Goal: Task Accomplishment & Management: Use online tool/utility

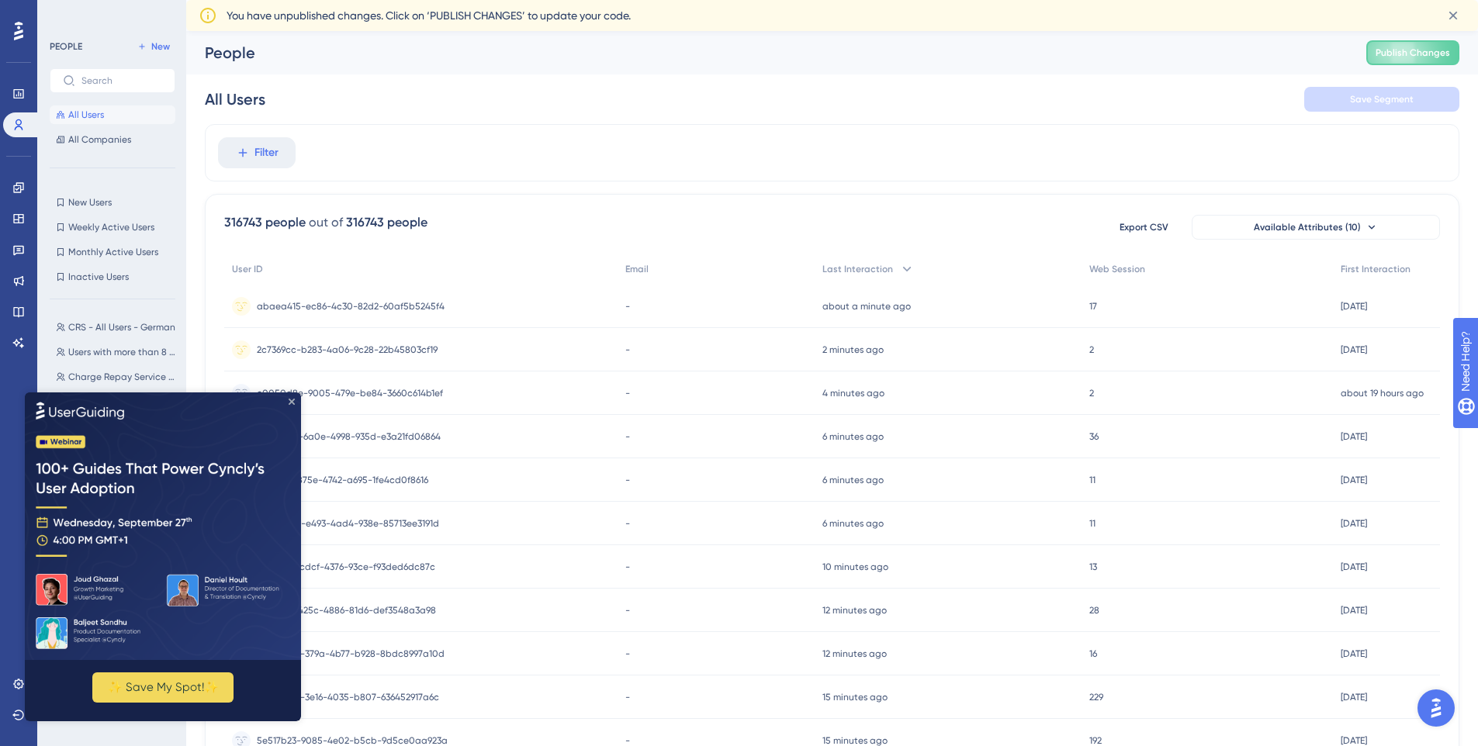
click at [289, 398] on icon "Close Preview" at bounding box center [292, 401] width 6 height 6
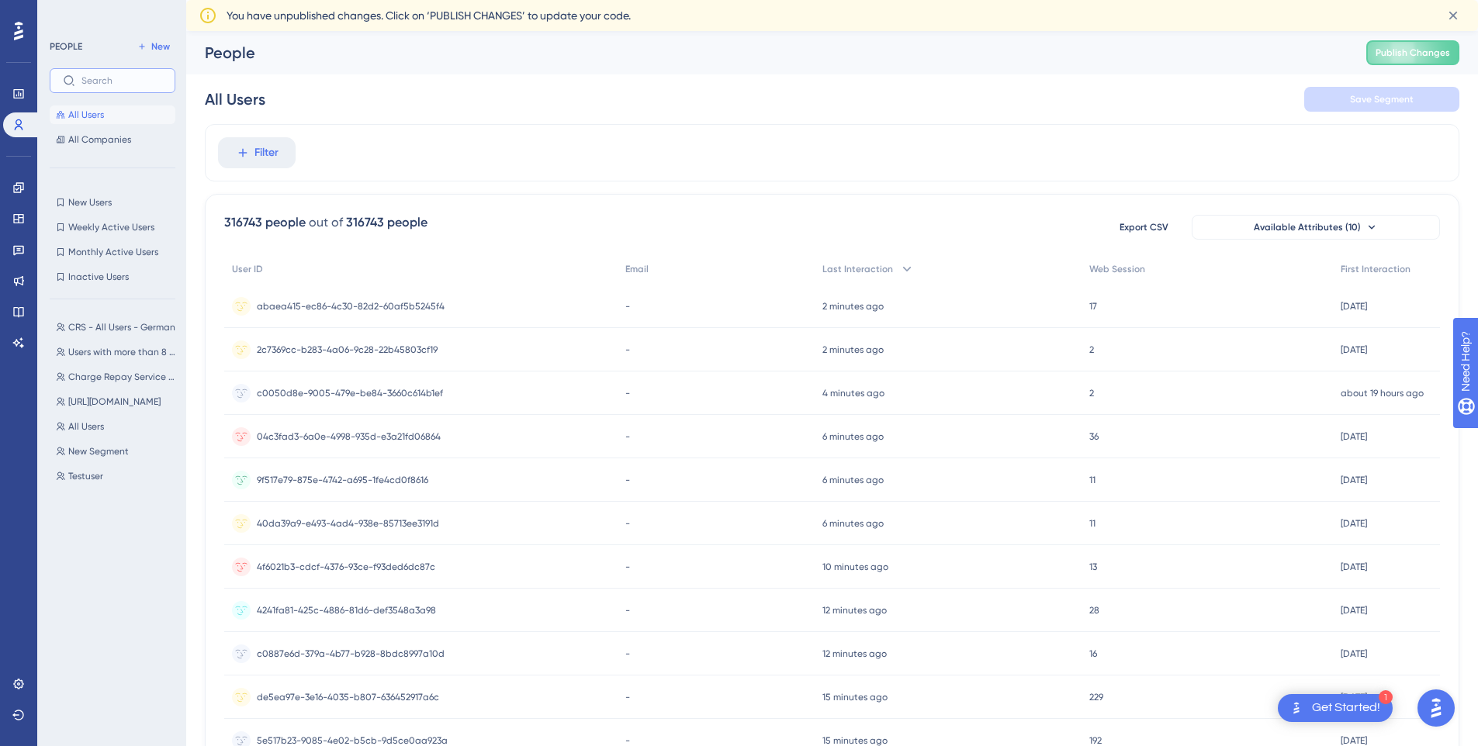
click at [101, 82] on input "text" at bounding box center [121, 80] width 81 height 11
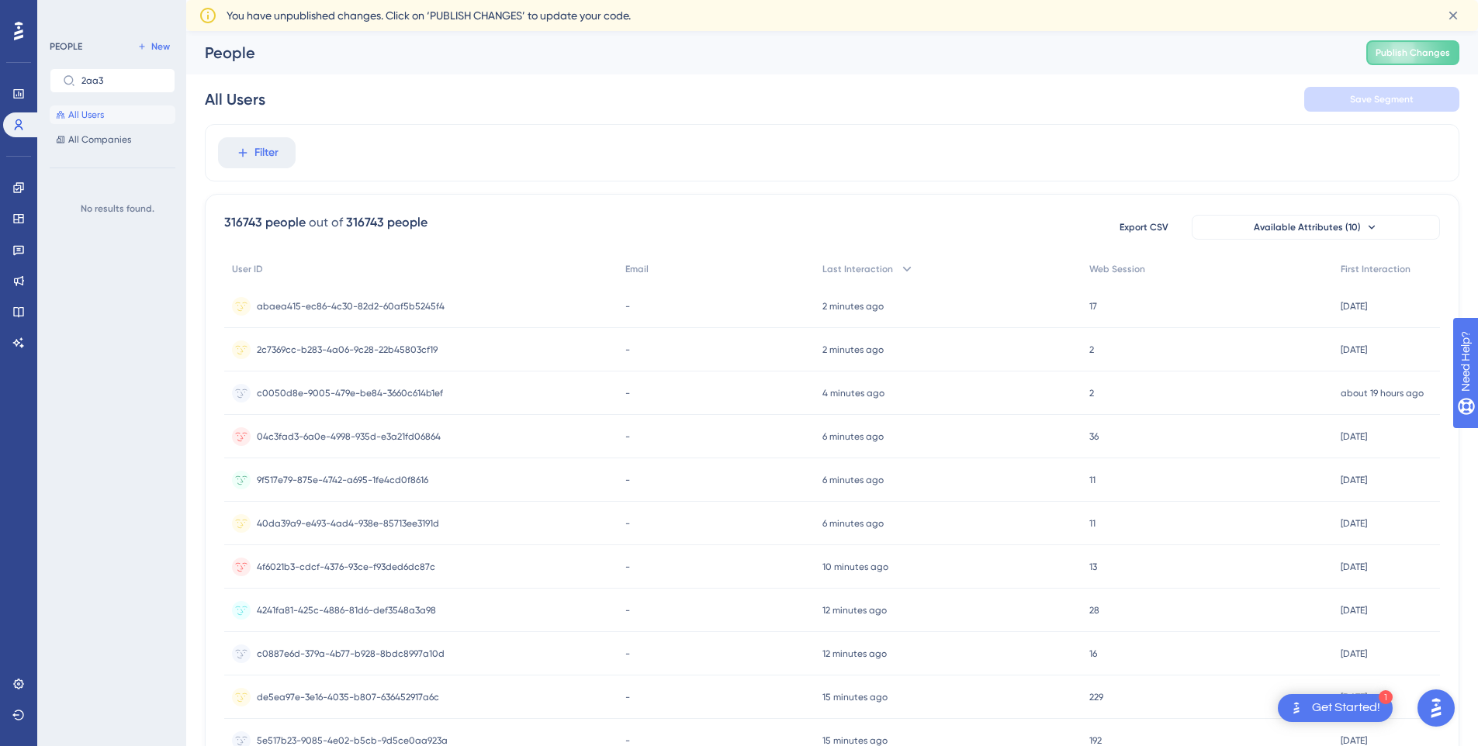
click at [112, 120] on button "All Users" at bounding box center [113, 114] width 126 height 19
click at [119, 68] on label "2aa3" at bounding box center [113, 80] width 126 height 25
click at [119, 75] on input "2aa3" at bounding box center [121, 80] width 81 height 11
click at [119, 68] on label "2aa3" at bounding box center [113, 80] width 126 height 25
click at [119, 75] on input "2aa3" at bounding box center [121, 80] width 81 height 11
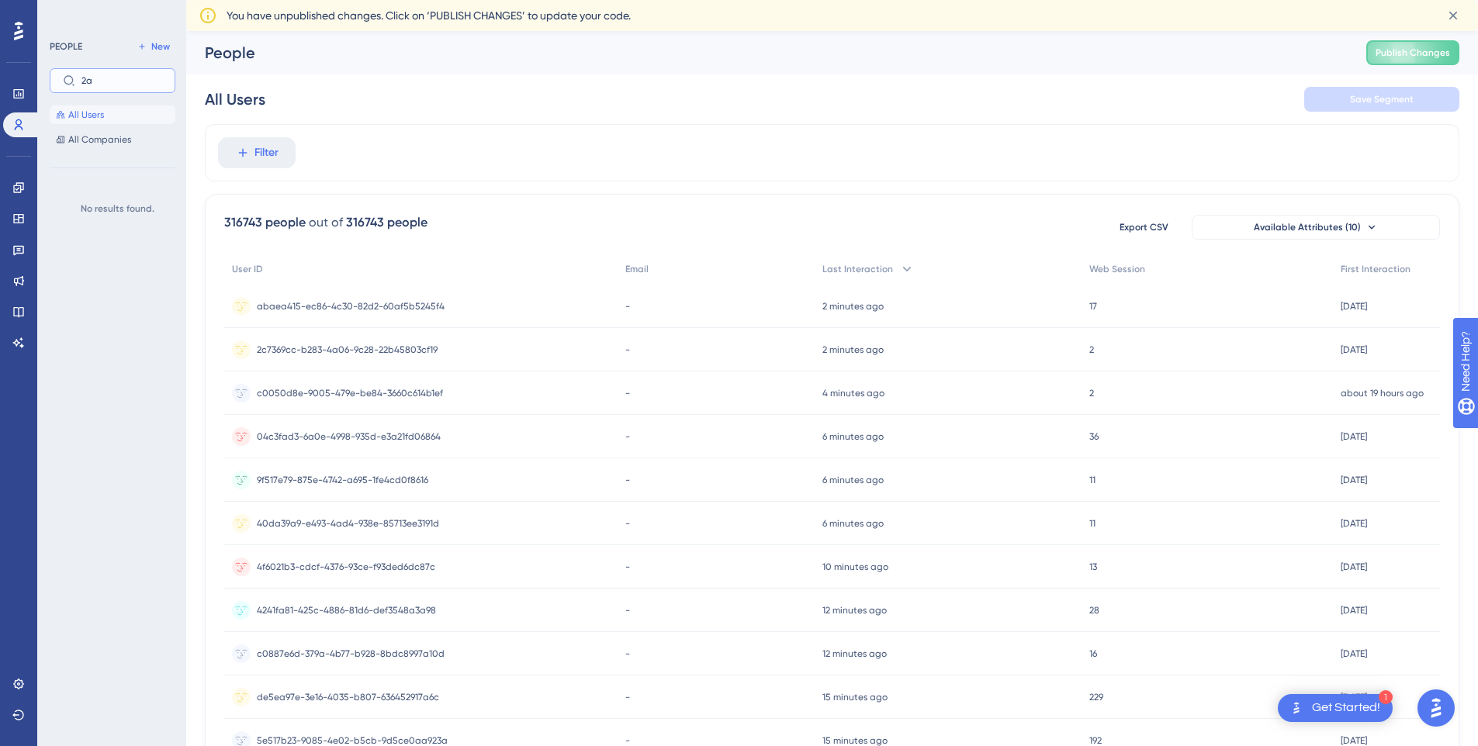
type input "2"
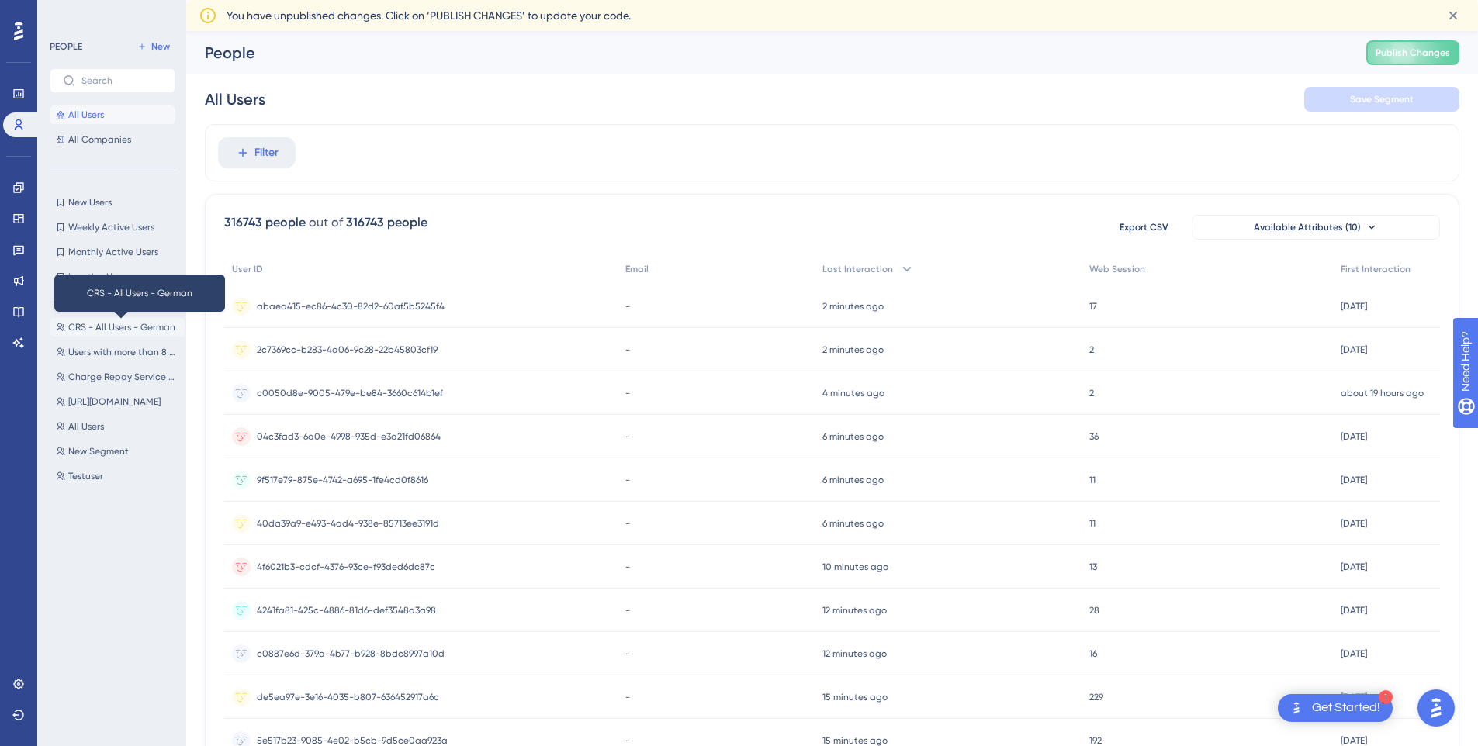
click at [116, 329] on span "CRS - All Users - German" at bounding box center [121, 327] width 107 height 12
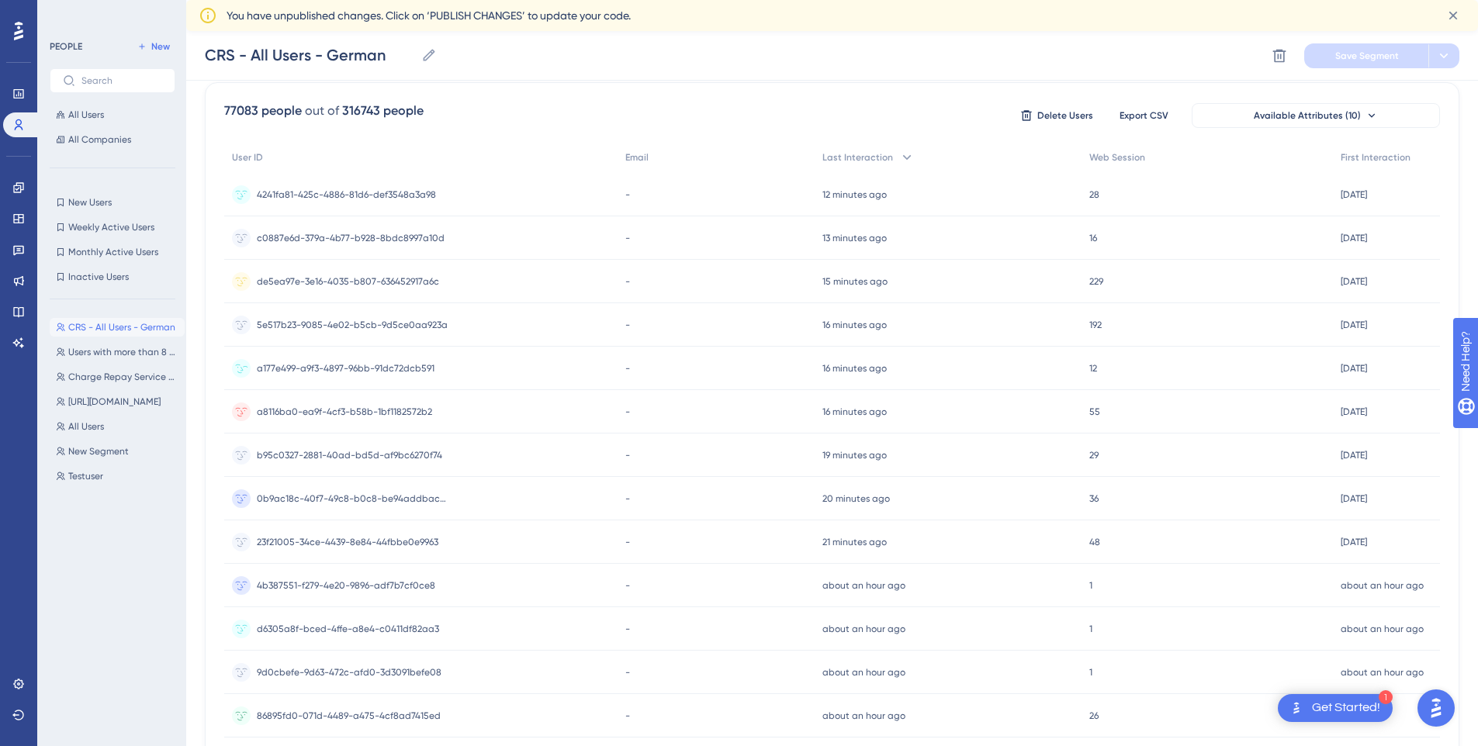
scroll to position [119, 0]
click at [399, 630] on span "d6305a8f-bced-4ffe-a8e4-c0411df82aa3" at bounding box center [348, 627] width 182 height 12
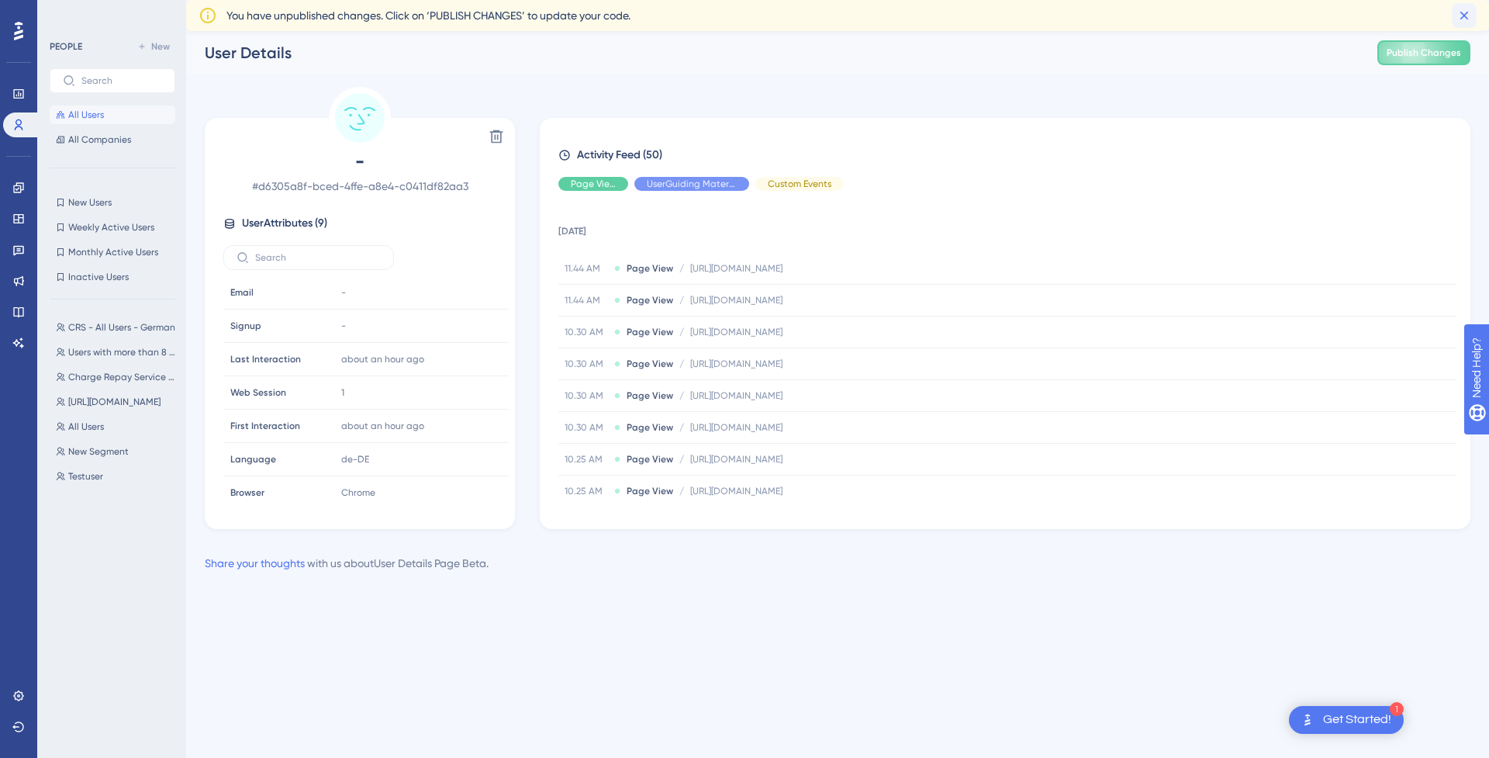
click at [1463, 12] on icon at bounding box center [1465, 16] width 16 height 16
click at [19, 251] on icon at bounding box center [18, 251] width 11 height 10
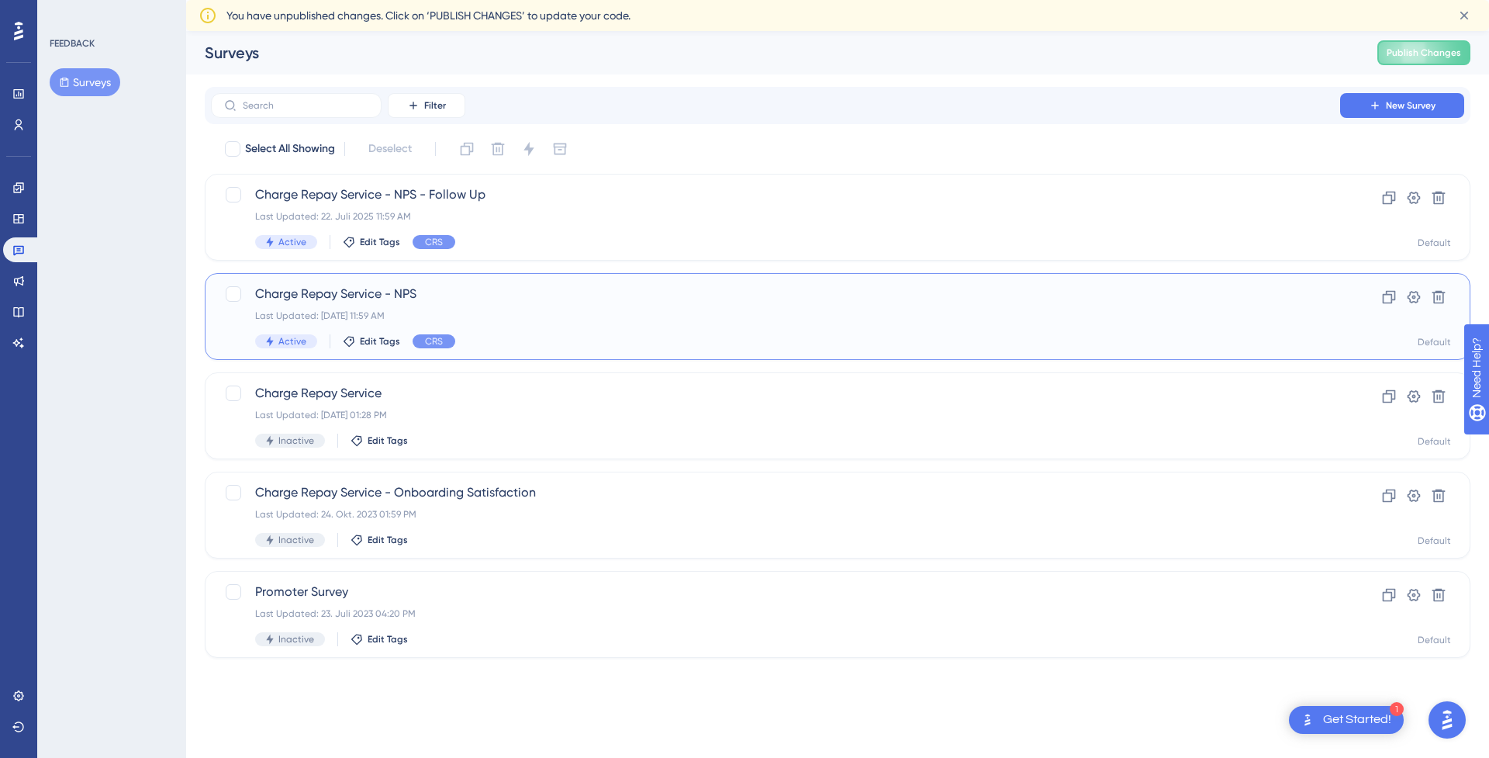
click at [502, 296] on span "Charge Repay Service - NPS" at bounding box center [775, 294] width 1041 height 19
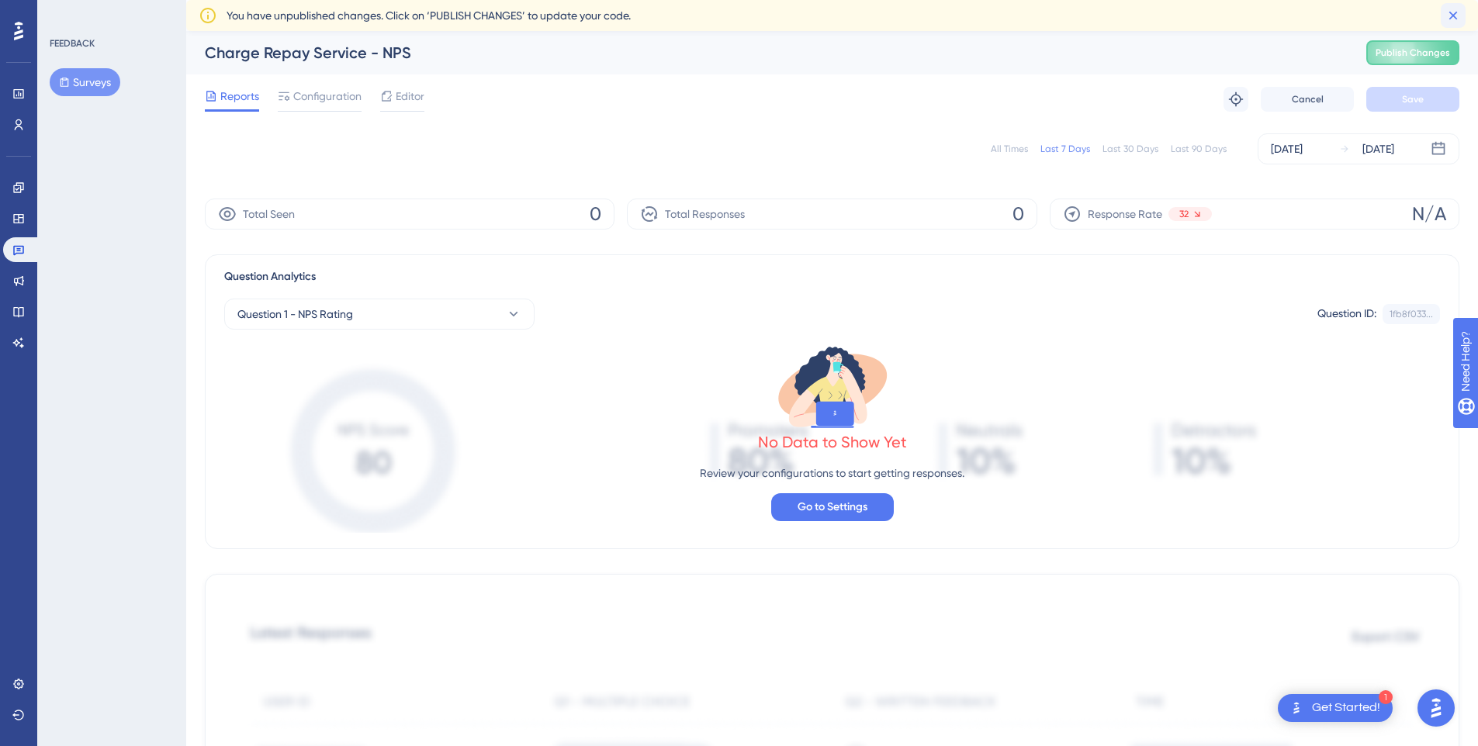
click at [1454, 14] on icon at bounding box center [1453, 16] width 16 height 16
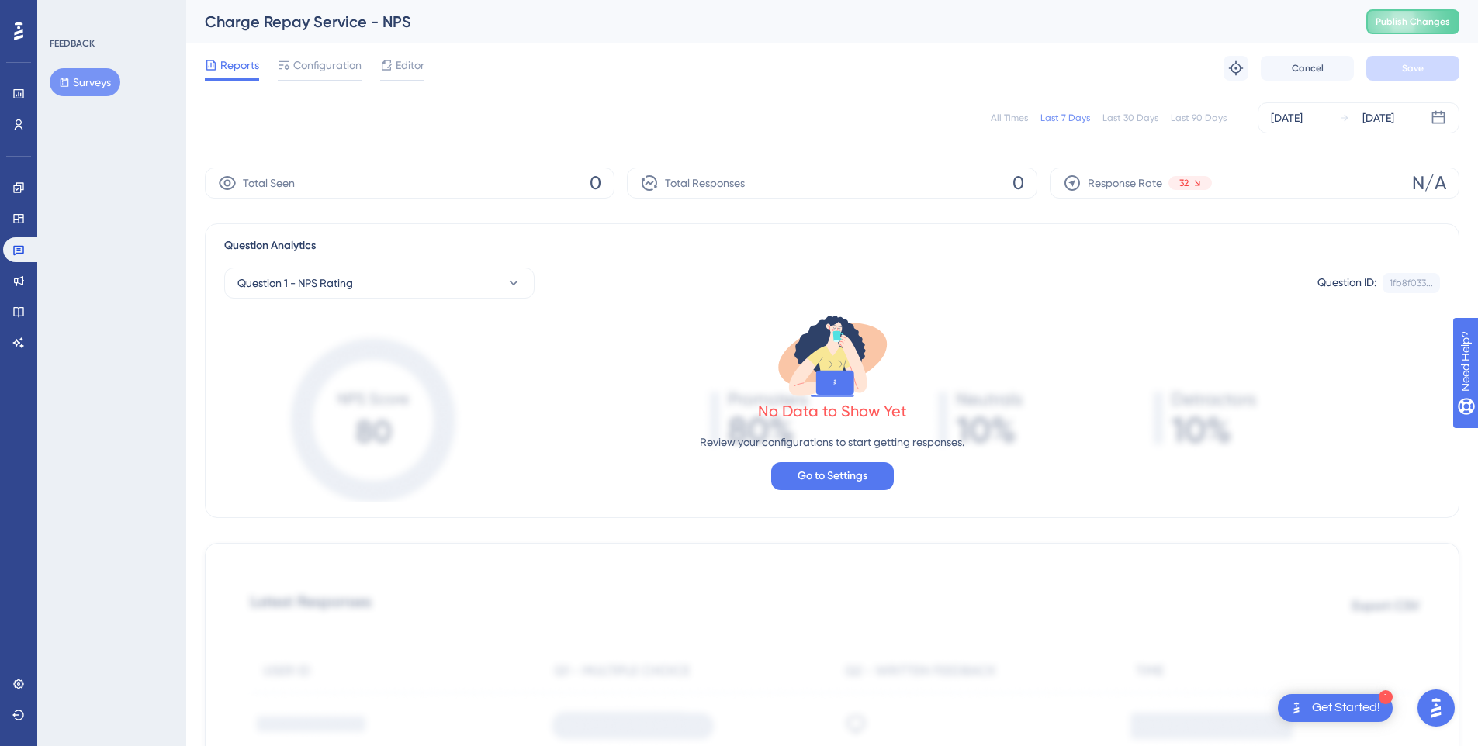
click at [1315, 26] on div "Charge Repay Service - NPS" at bounding box center [766, 22] width 1122 height 22
click at [1316, 69] on span "Cancel" at bounding box center [1308, 68] width 32 height 12
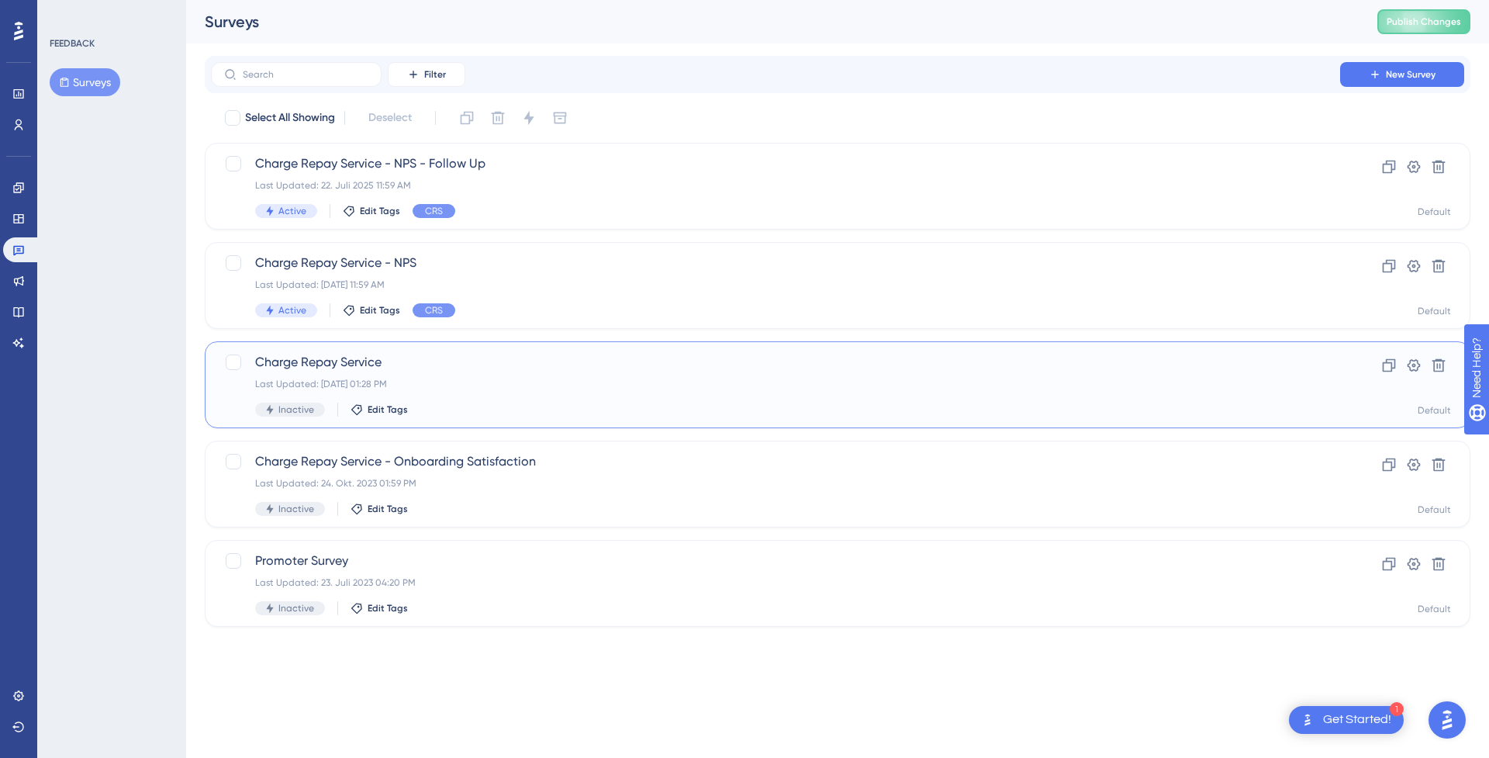
click at [797, 375] on div "Charge Repay Service Last Updated: 13. Nov. 2023 01:28 PM Inactive Edit Tags" at bounding box center [775, 385] width 1041 height 64
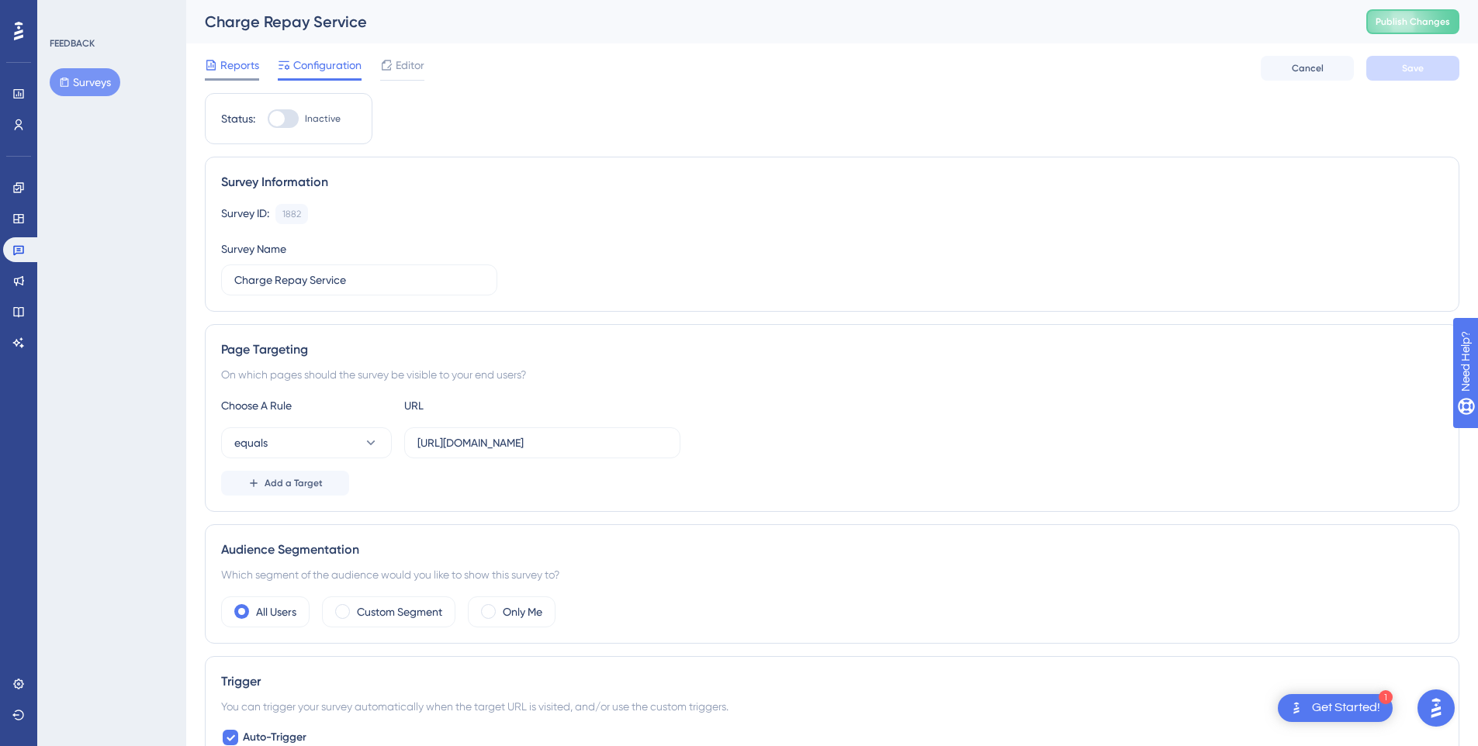
click at [239, 68] on span "Reports" at bounding box center [239, 65] width 39 height 19
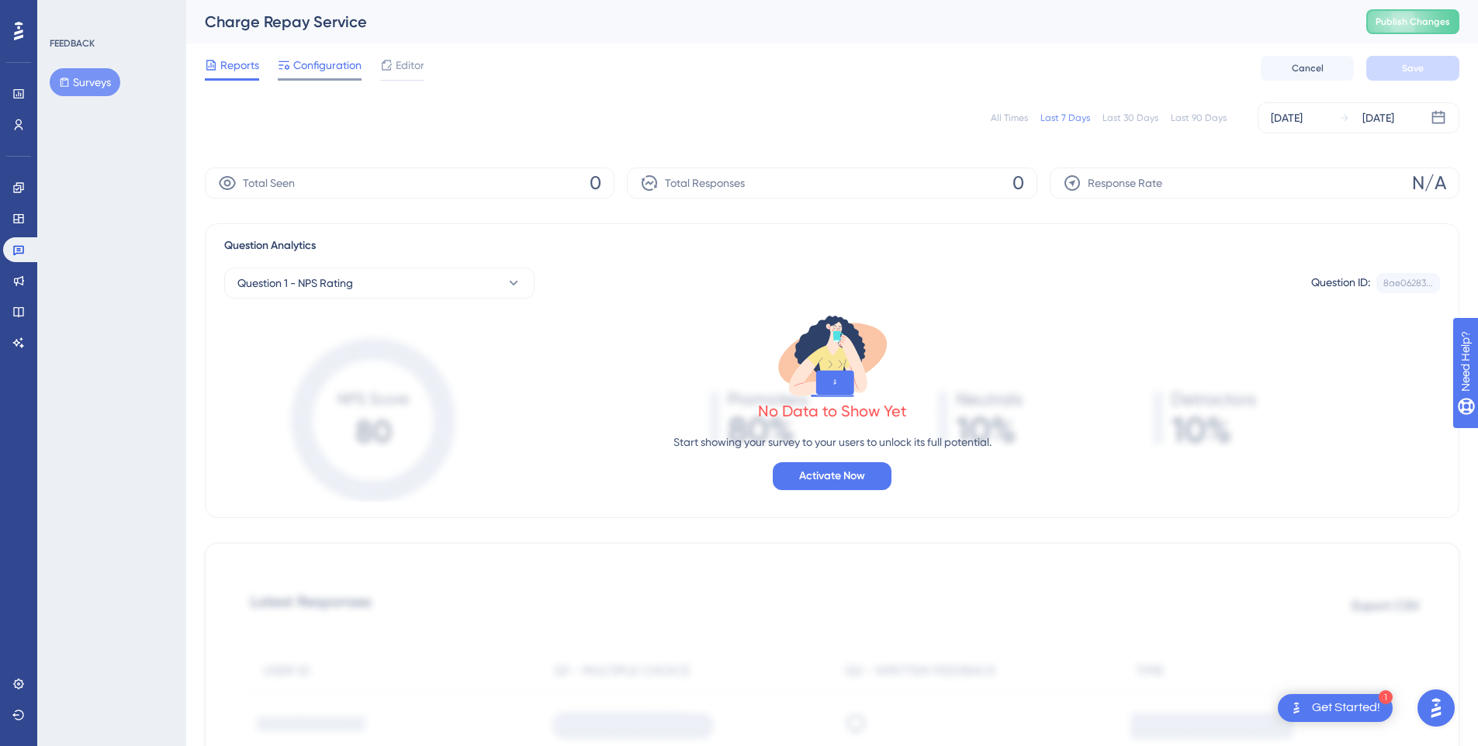
click at [296, 69] on span "Configuration" at bounding box center [327, 65] width 68 height 19
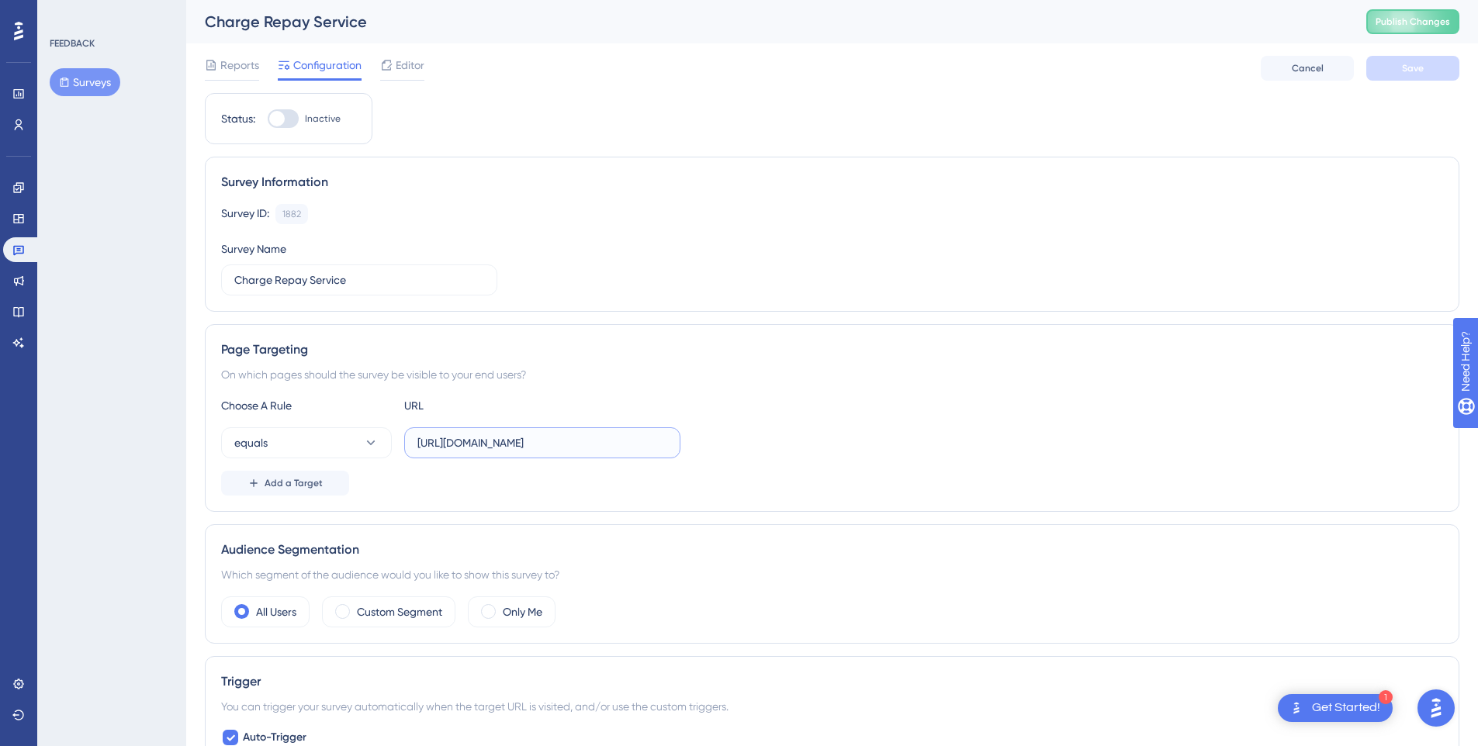
drag, startPoint x: 613, startPoint y: 444, endPoint x: 690, endPoint y: 444, distance: 77.6
click at [690, 444] on div "equals https://app.charge-repay.io/driver/charges?test=test1" at bounding box center [832, 442] width 1222 height 31
drag, startPoint x: 637, startPoint y: 444, endPoint x: 707, endPoint y: 444, distance: 69.8
click at [707, 444] on div "equals https://app.charge-repay.io/driver/charges?test=test1" at bounding box center [832, 442] width 1222 height 31
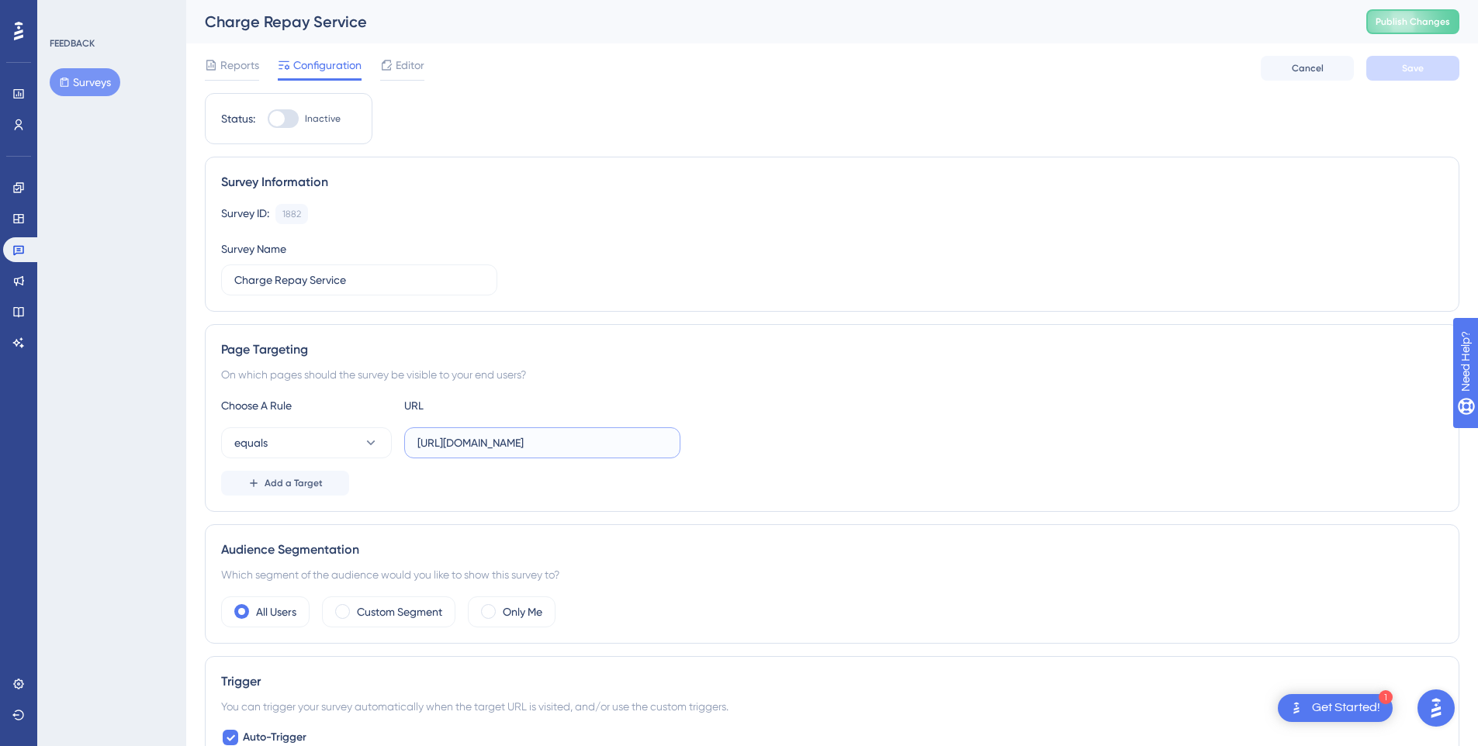
click at [665, 443] on input "https://app.charge-repay.io/driver/charges?test=test1" at bounding box center [542, 442] width 250 height 17
drag, startPoint x: 669, startPoint y: 442, endPoint x: 627, endPoint y: 442, distance: 42.7
click at [627, 442] on label "https://app.charge-repay.io/driver/charges?test=test1" at bounding box center [542, 442] width 276 height 31
click at [627, 442] on input "https://app.charge-repay.io/driver/charges?test=test1" at bounding box center [542, 442] width 250 height 17
drag, startPoint x: 667, startPoint y: 441, endPoint x: 421, endPoint y: 444, distance: 245.9
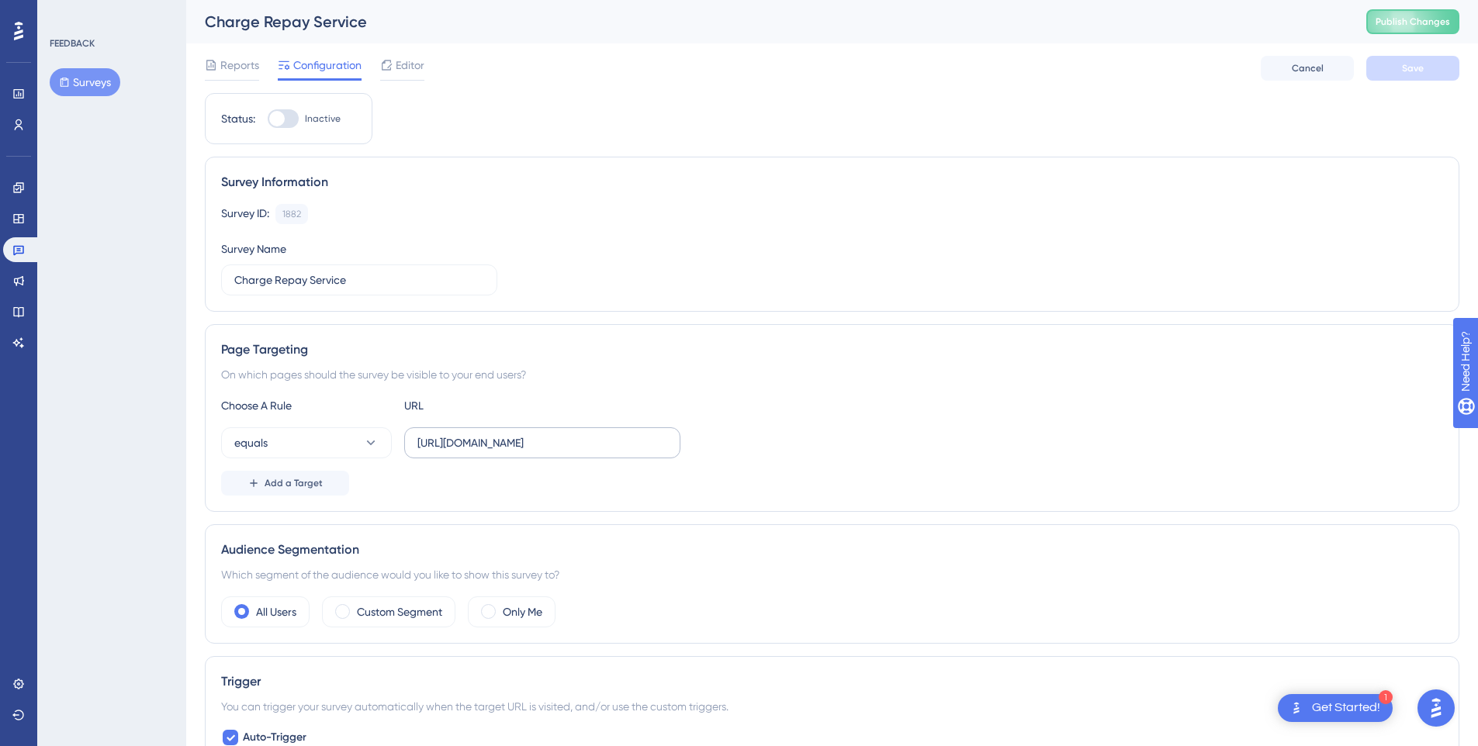
click at [421, 444] on label "https://app.charge-repay.io/driver/charges?test=test1" at bounding box center [542, 442] width 276 height 31
click at [421, 444] on input "https://app.charge-repay.io/driver/charges?test=test1" at bounding box center [542, 442] width 250 height 17
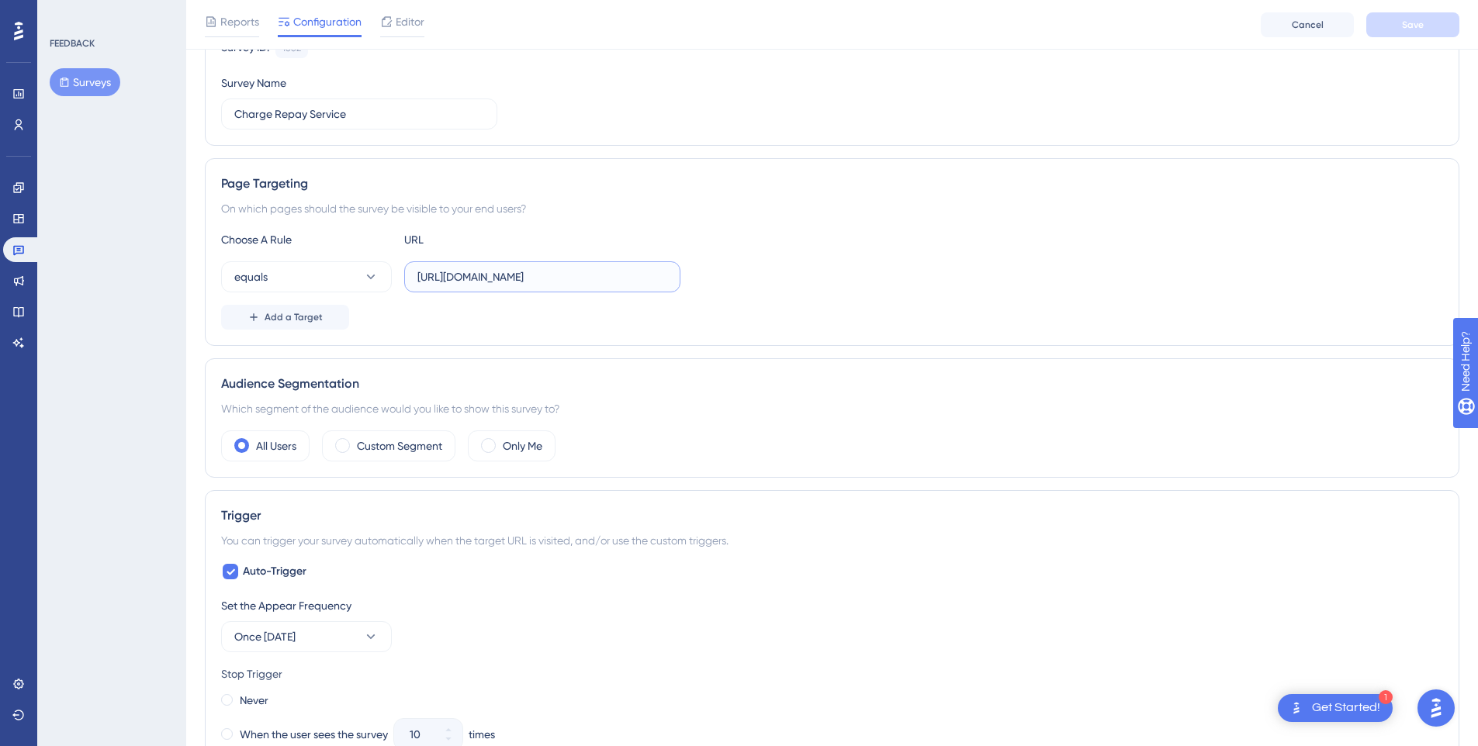
scroll to position [156, 0]
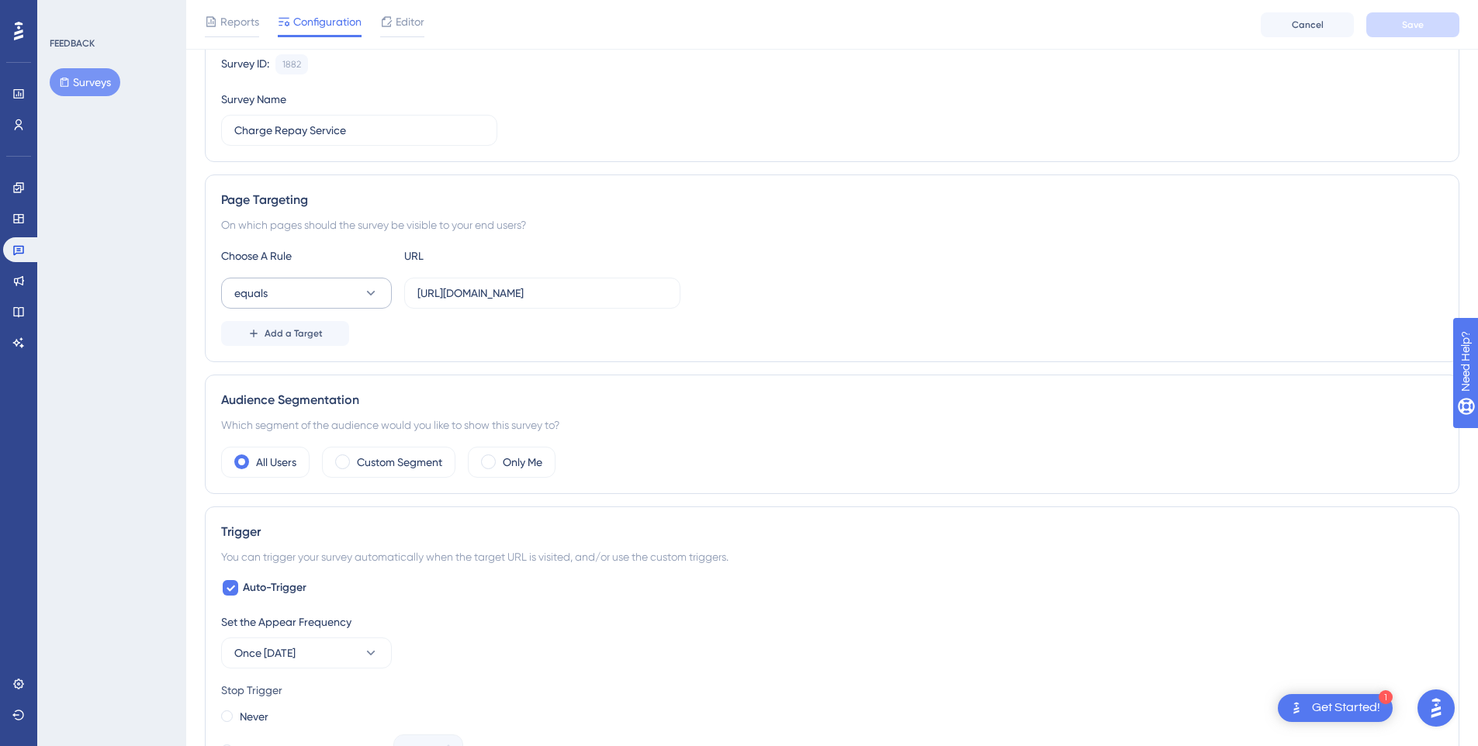
click at [361, 289] on button "equals" at bounding box center [306, 293] width 171 height 31
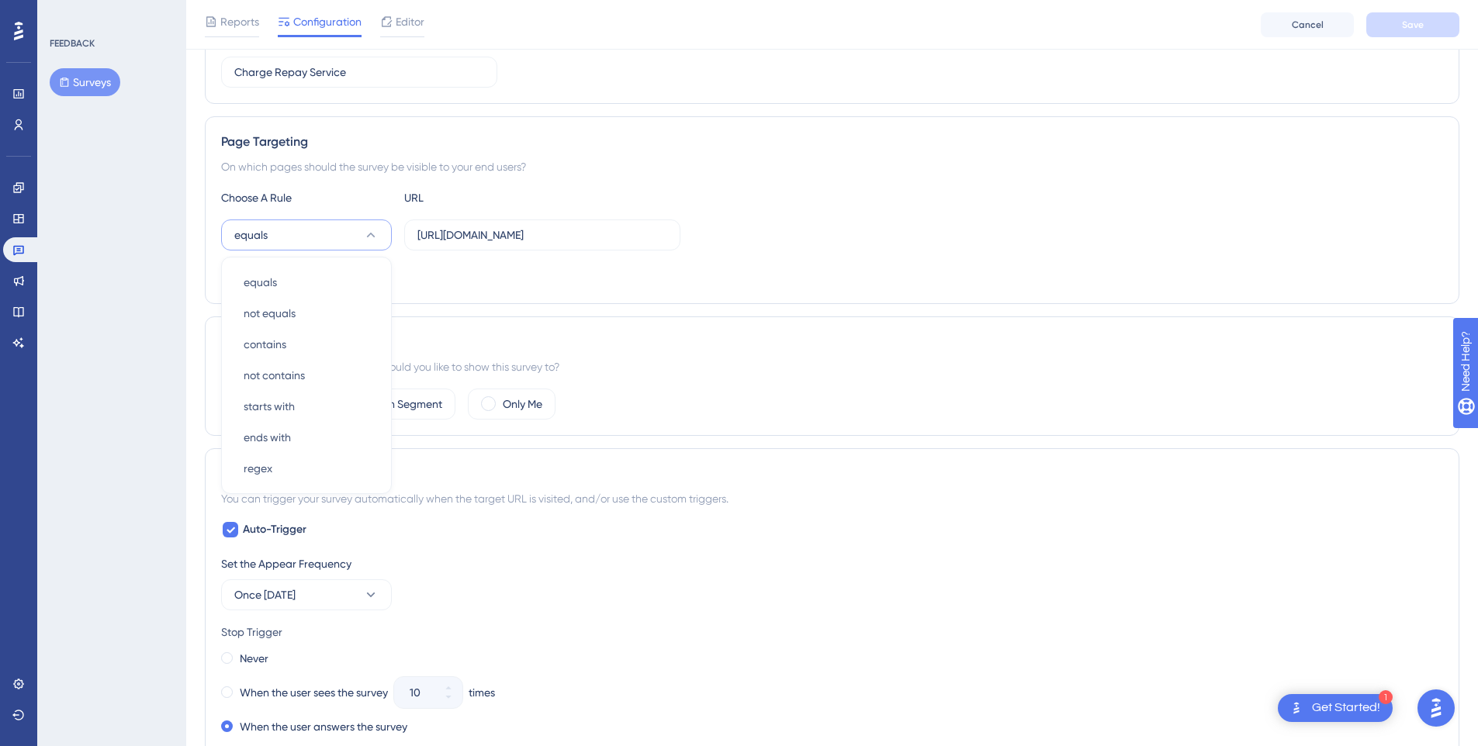
click at [475, 271] on div "Add a Target" at bounding box center [832, 275] width 1222 height 25
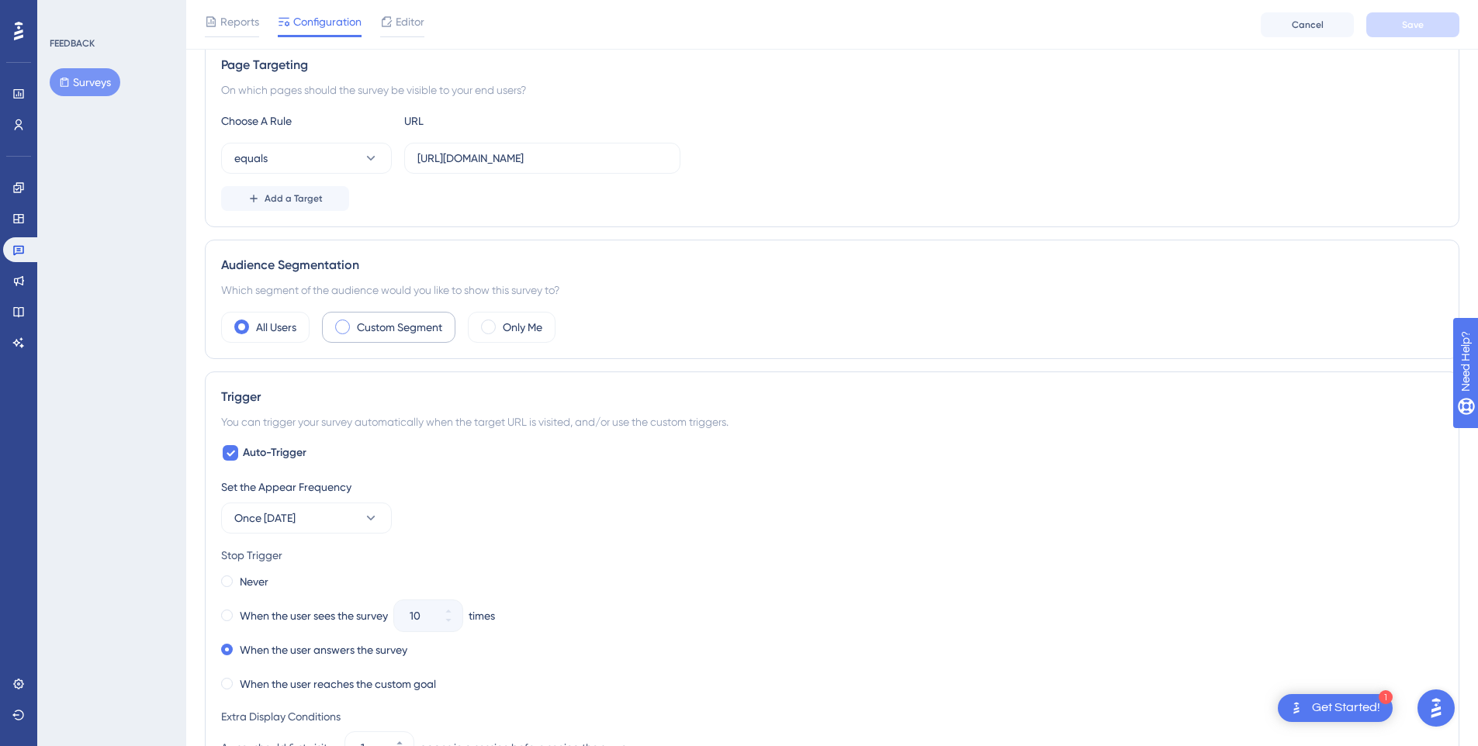
scroll to position [306, 0]
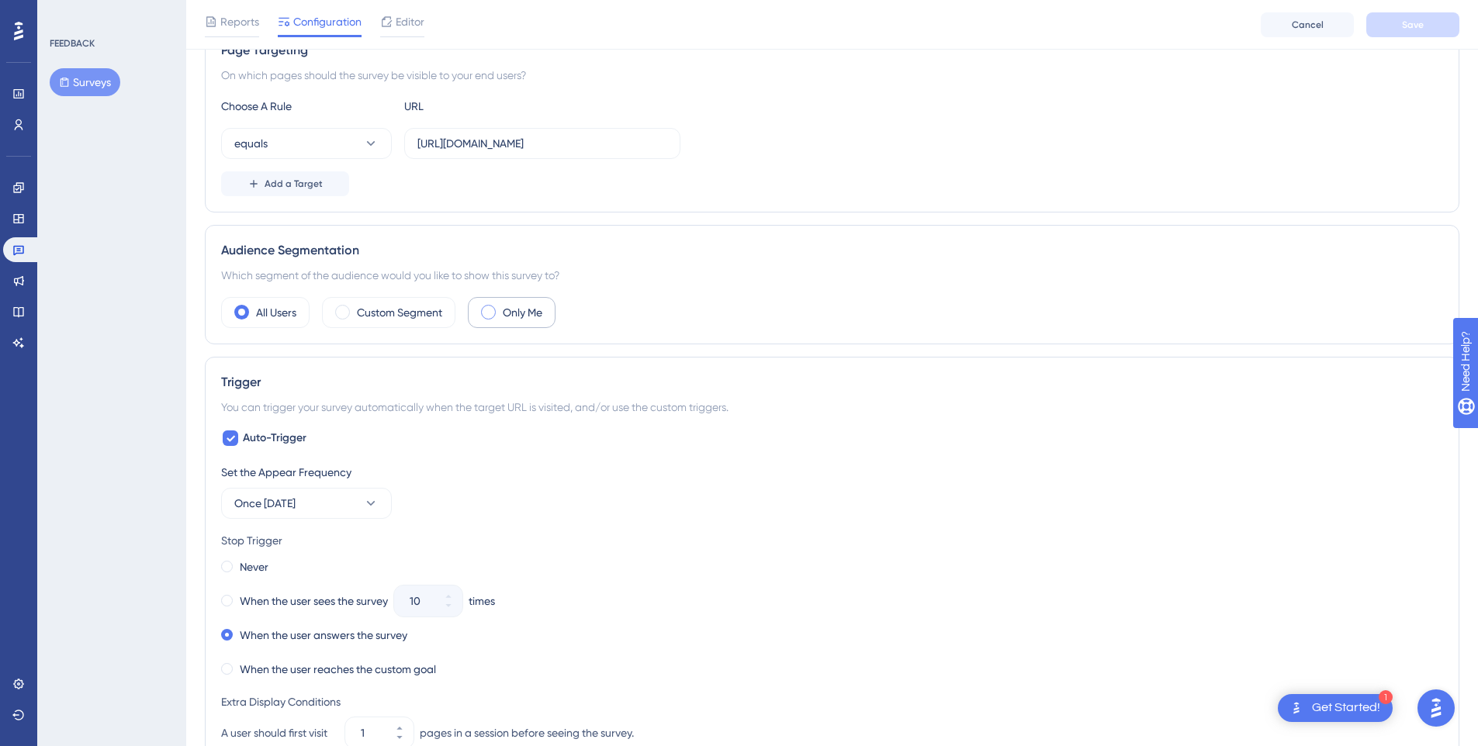
click at [515, 313] on label "Only Me" at bounding box center [523, 312] width 40 height 19
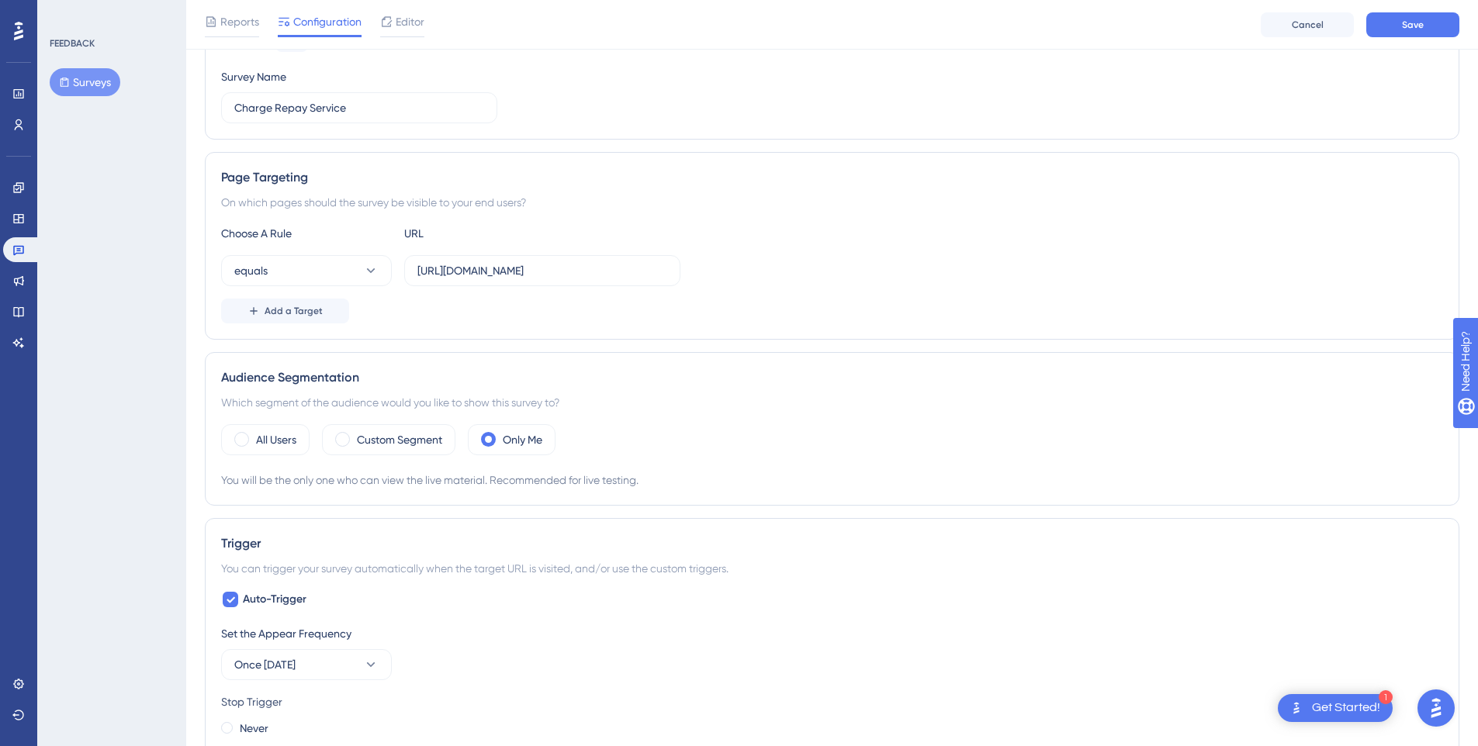
scroll to position [180, 1]
drag, startPoint x: 230, startPoint y: 476, endPoint x: 391, endPoint y: 478, distance: 161.4
click at [391, 478] on div "You will be the only one who can view the live material. Recommended for live t…" at bounding box center [832, 478] width 1222 height 19
click at [569, 477] on div "You will be the only one who can view the live material. Recommended for live t…" at bounding box center [832, 478] width 1222 height 19
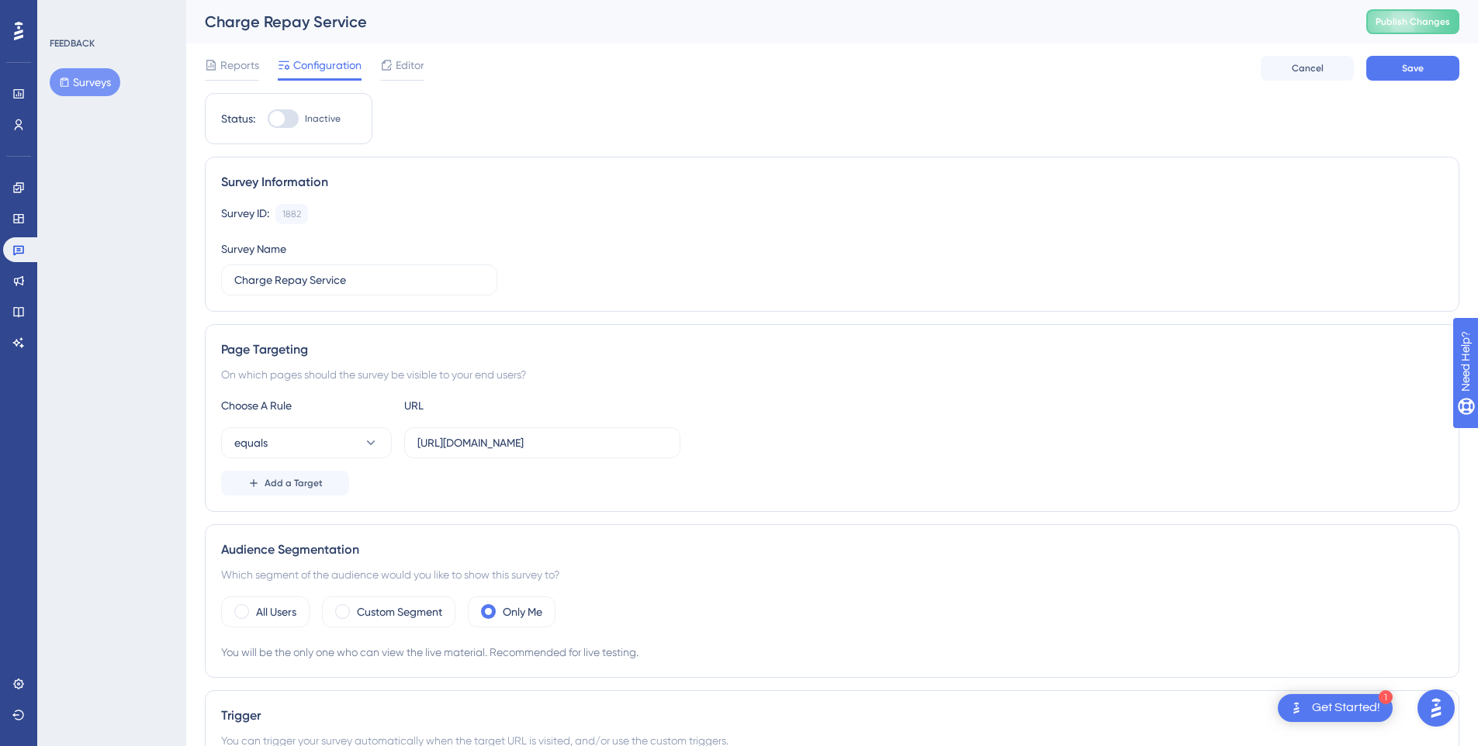
scroll to position [0, 1]
drag, startPoint x: 640, startPoint y: 442, endPoint x: 693, endPoint y: 446, distance: 53.7
click at [693, 446] on div "equals https://app.charge-repay.io/driver/charges?test=test1" at bounding box center [832, 442] width 1222 height 31
type input "[URL][DOMAIN_NAME]"
click at [867, 435] on div "equals https://app.charge-repay.io/driver/charges" at bounding box center [832, 442] width 1222 height 31
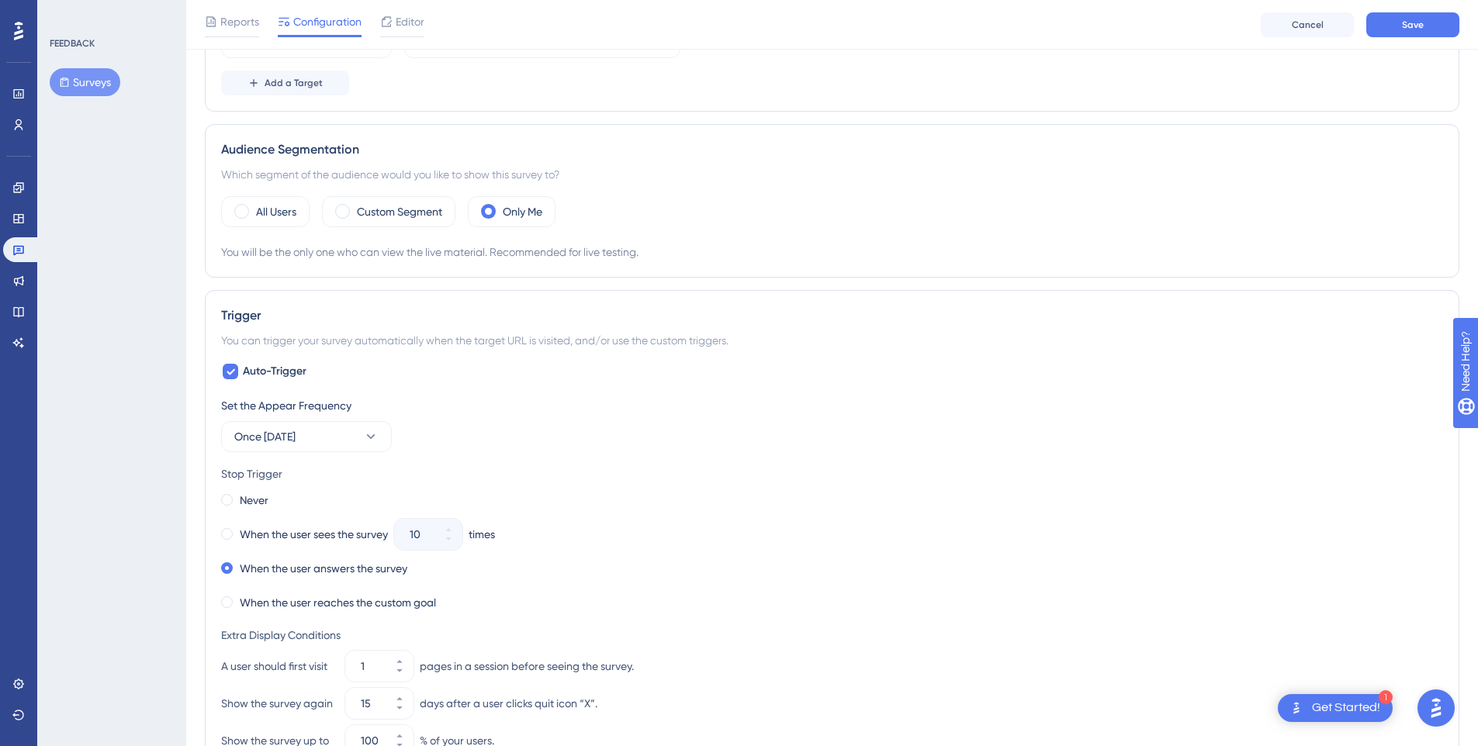
scroll to position [404, 2]
click at [224, 503] on span at bounding box center [227, 502] width 12 height 12
click at [237, 499] on input "radio" at bounding box center [237, 499] width 0 height 0
click at [363, 434] on icon at bounding box center [371, 439] width 16 height 16
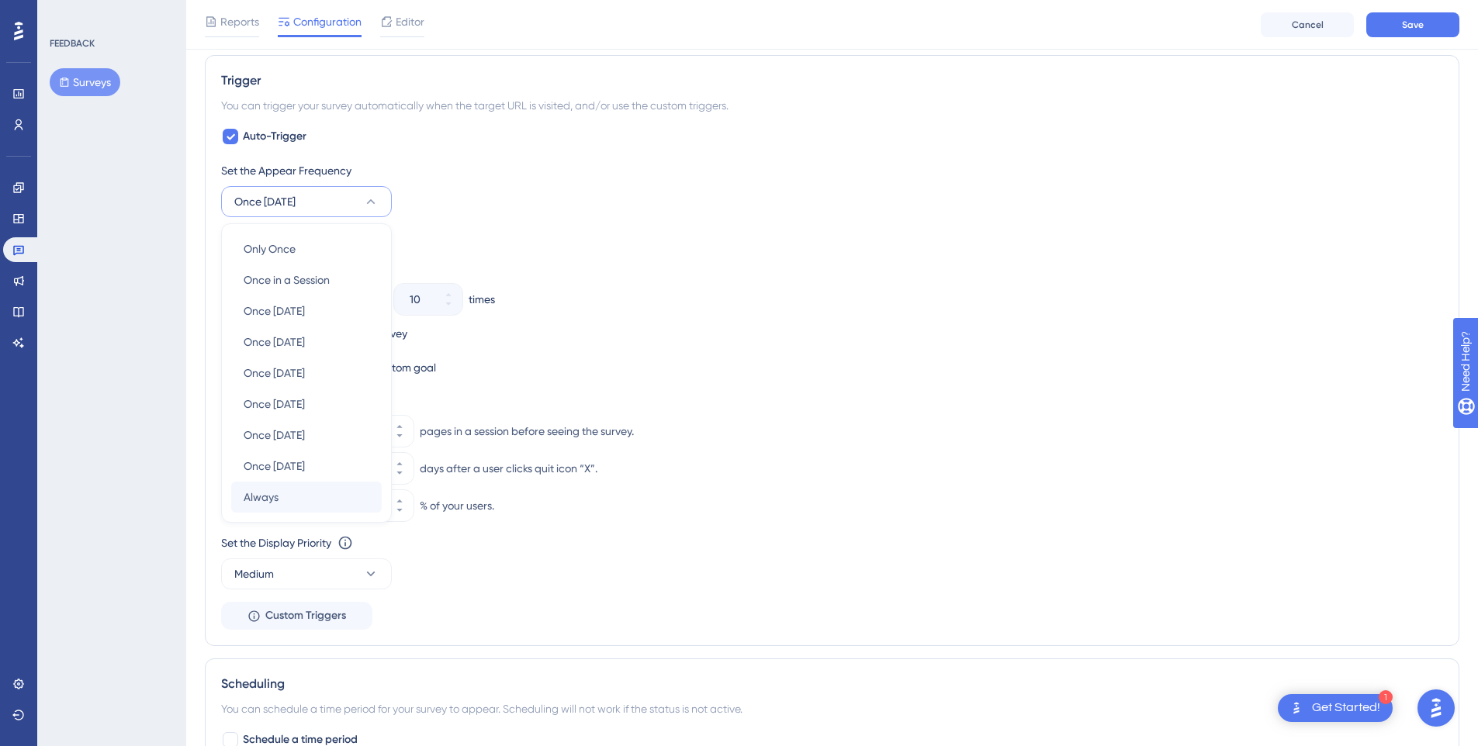
click at [318, 491] on div "Always Always" at bounding box center [307, 497] width 126 height 31
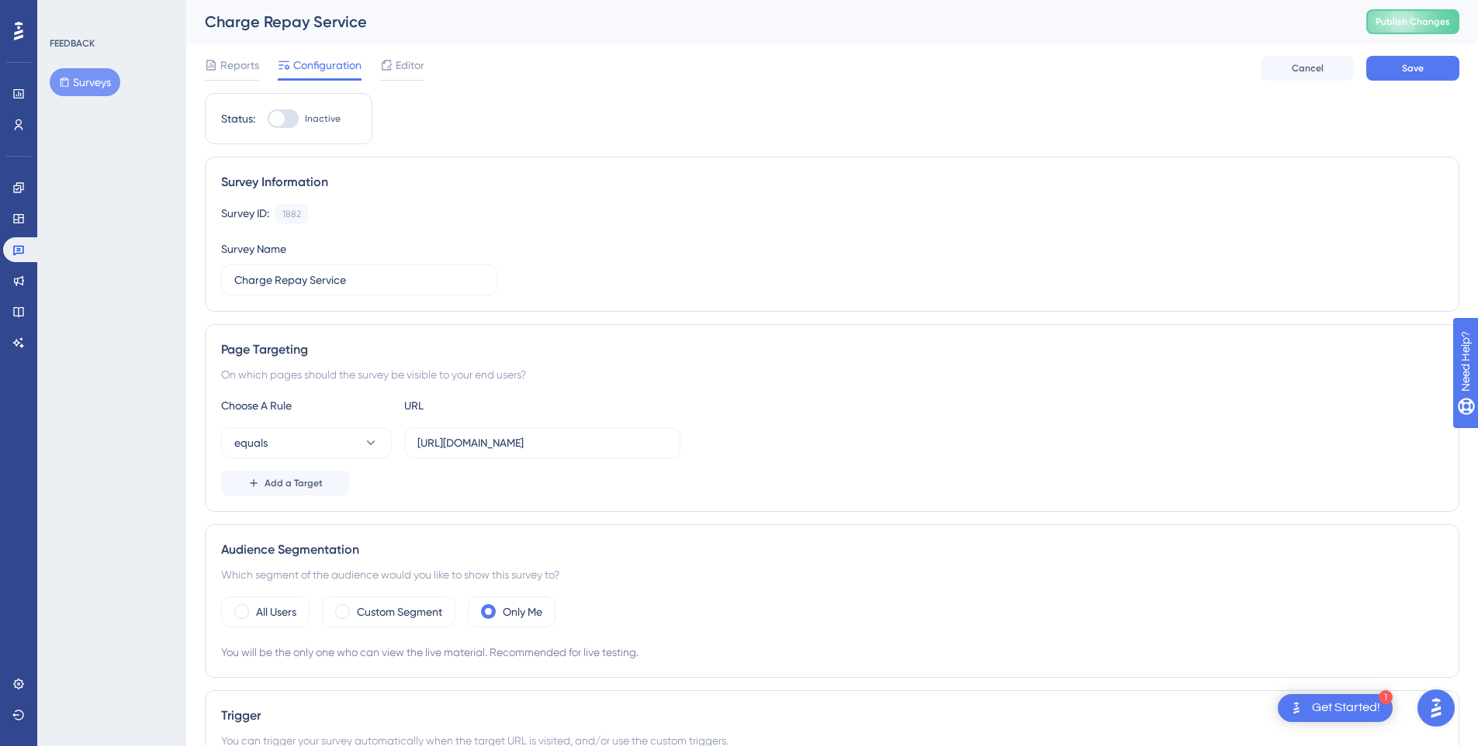
scroll to position [0, 2]
click at [1409, 67] on span "Save" at bounding box center [1413, 68] width 22 height 12
click at [282, 119] on div at bounding box center [277, 119] width 16 height 16
click at [268, 119] on input "Inactive" at bounding box center [267, 119] width 1 height 1
checkbox input "true"
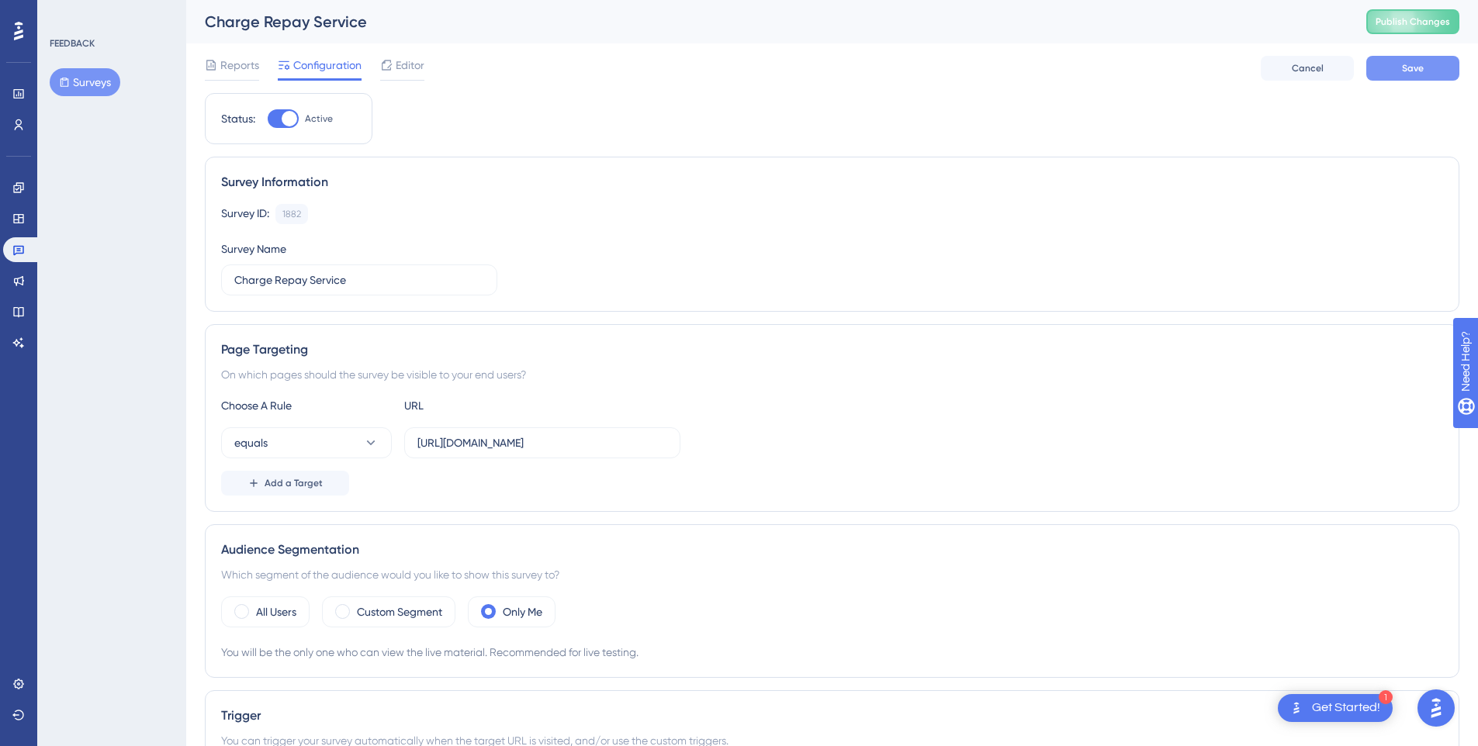
click at [1385, 62] on button "Save" at bounding box center [1412, 68] width 93 height 25
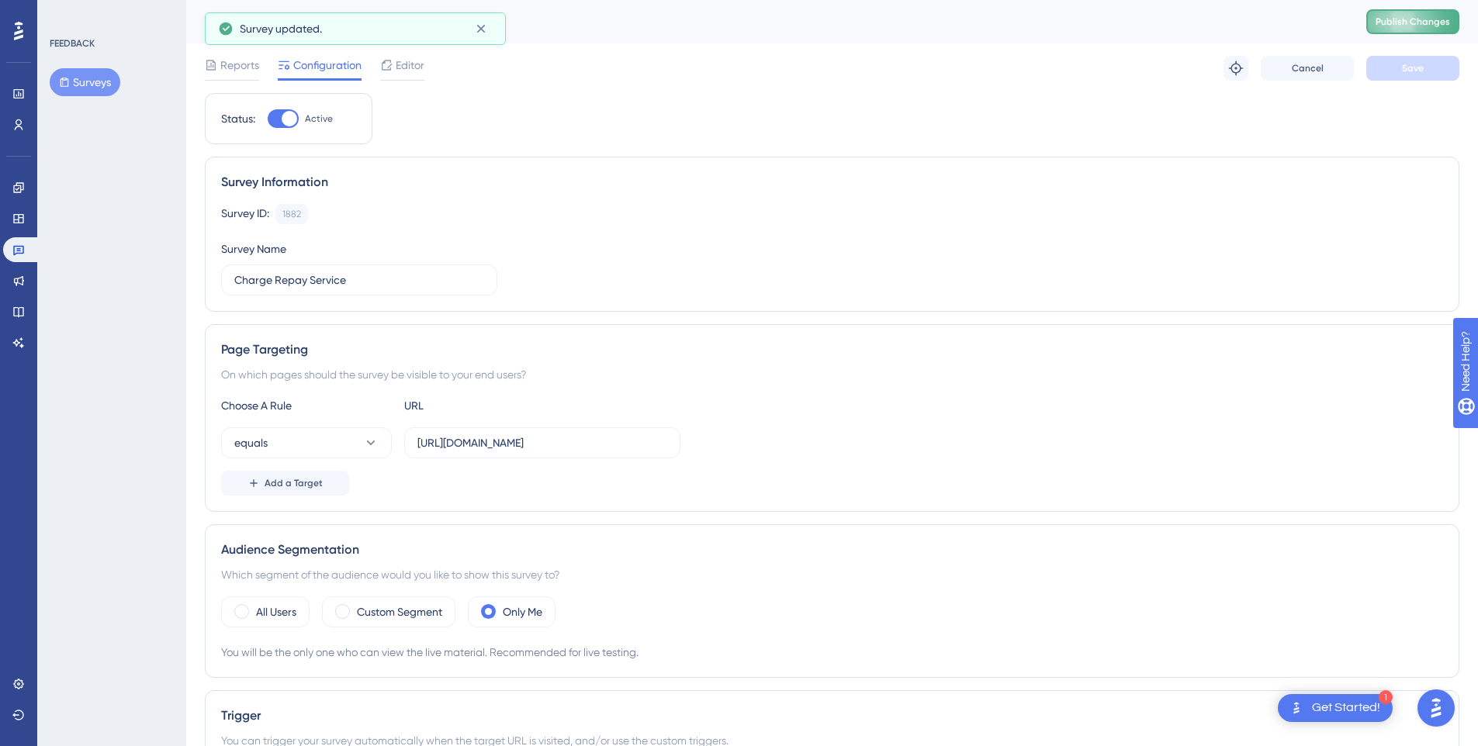
click at [1428, 17] on span "Publish Changes" at bounding box center [1412, 22] width 74 height 12
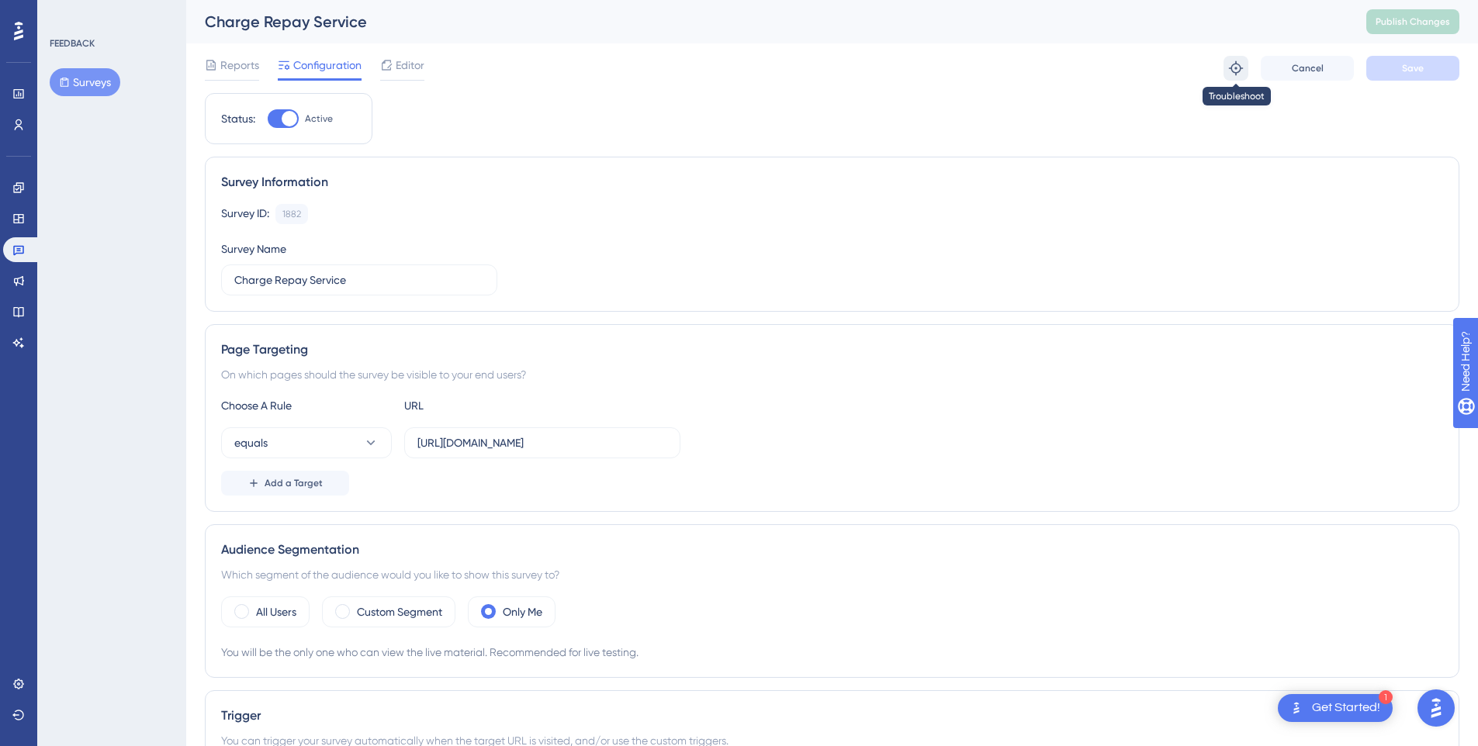
click at [1236, 72] on icon at bounding box center [1236, 68] width 14 height 14
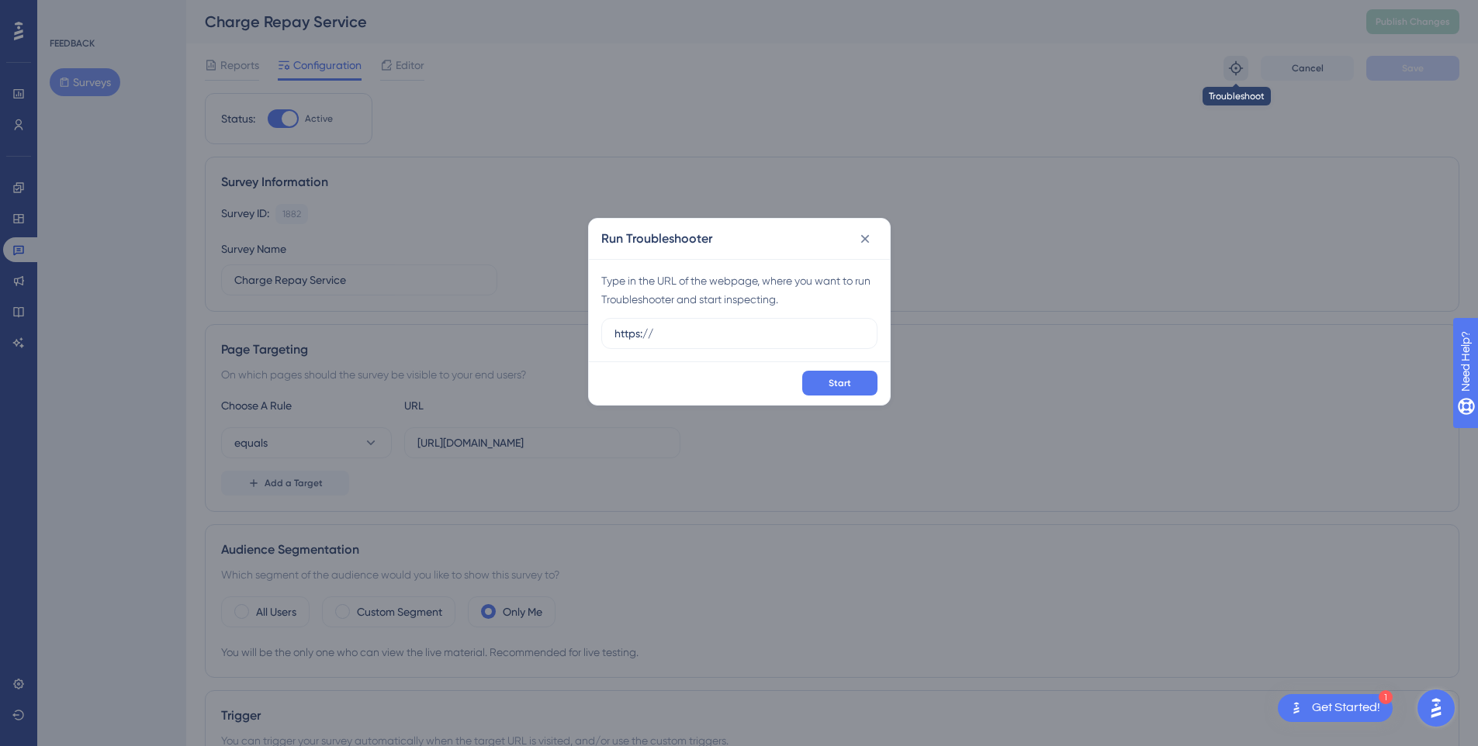
scroll to position [0, 0]
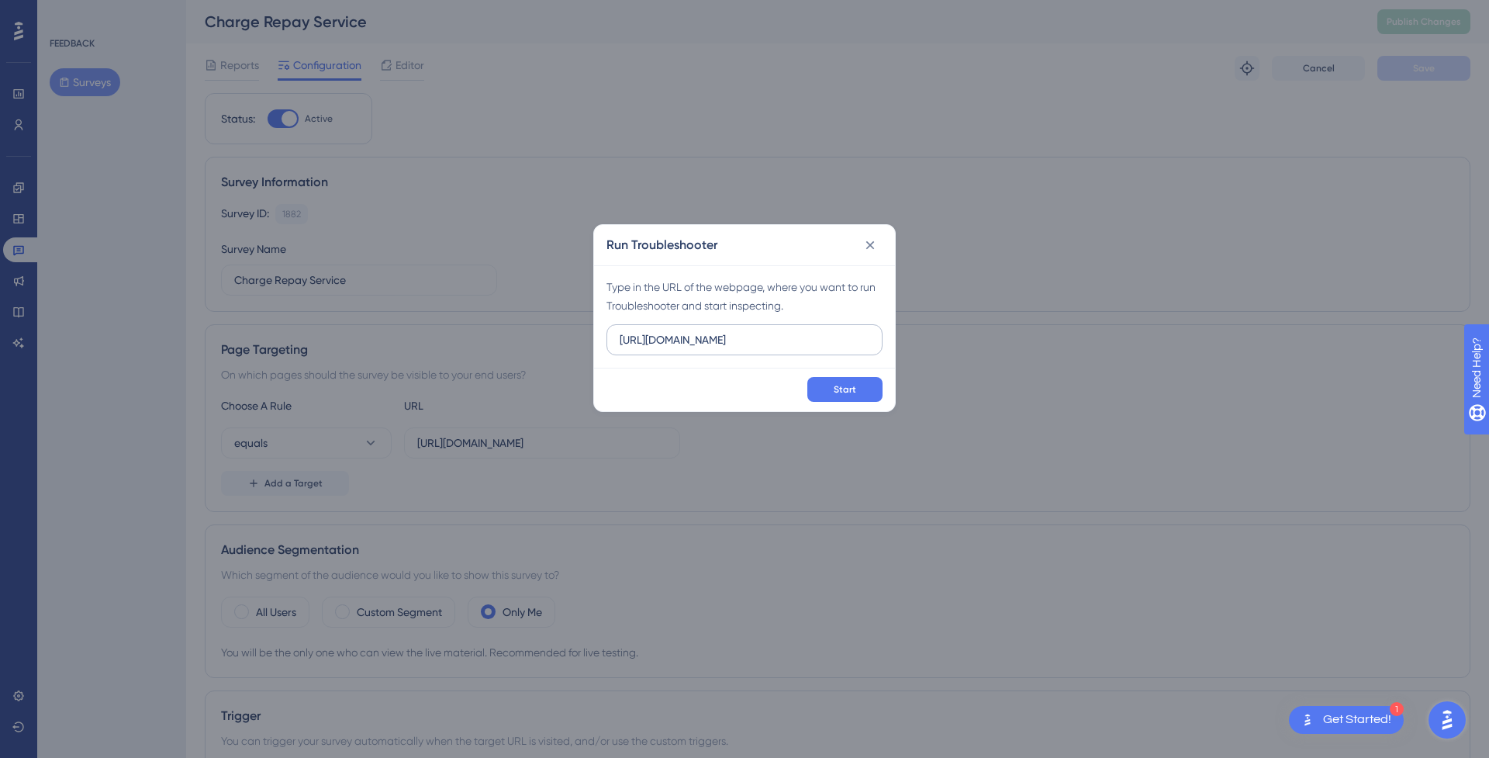
type input "[URL][DOMAIN_NAME]"
click at [866, 248] on icon at bounding box center [871, 245] width 16 height 16
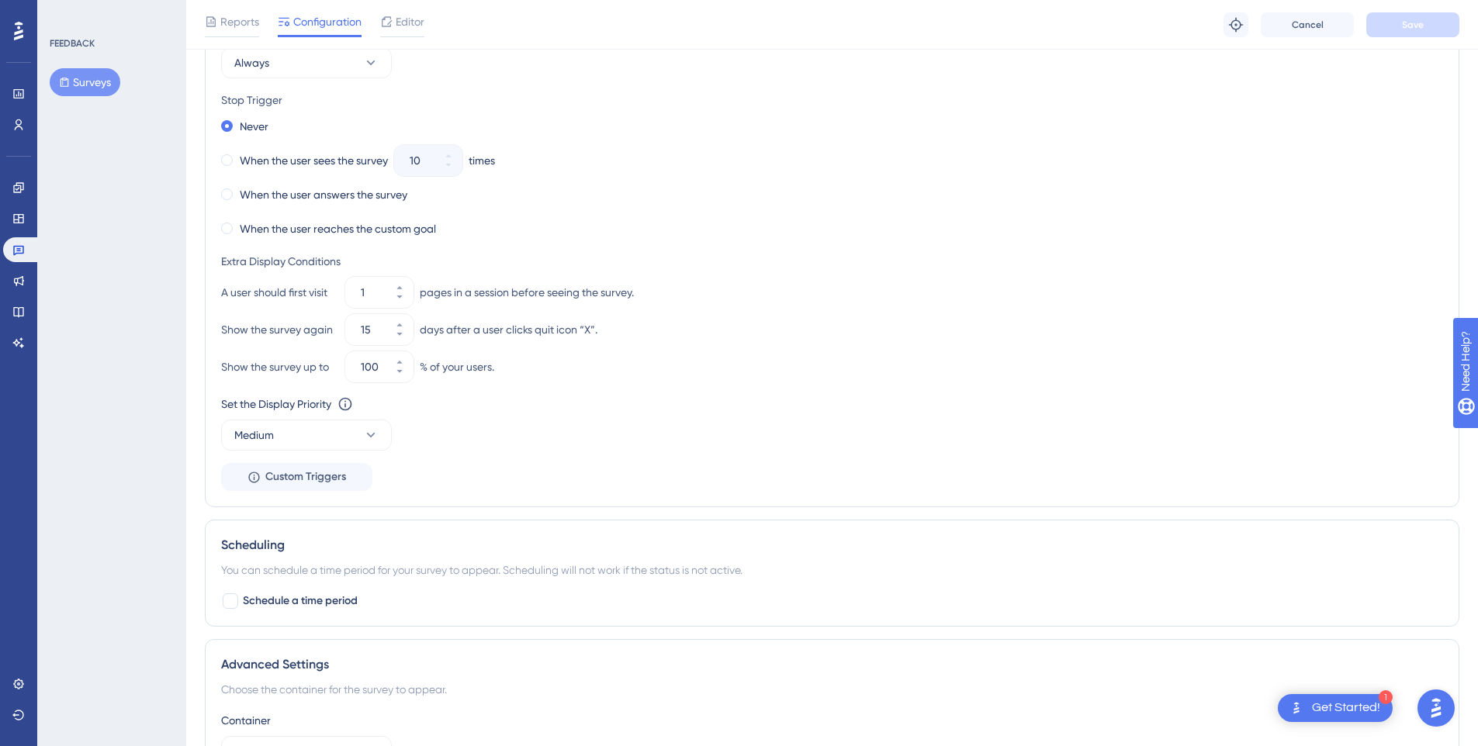
scroll to position [559, 0]
